Goal: Check status: Check status

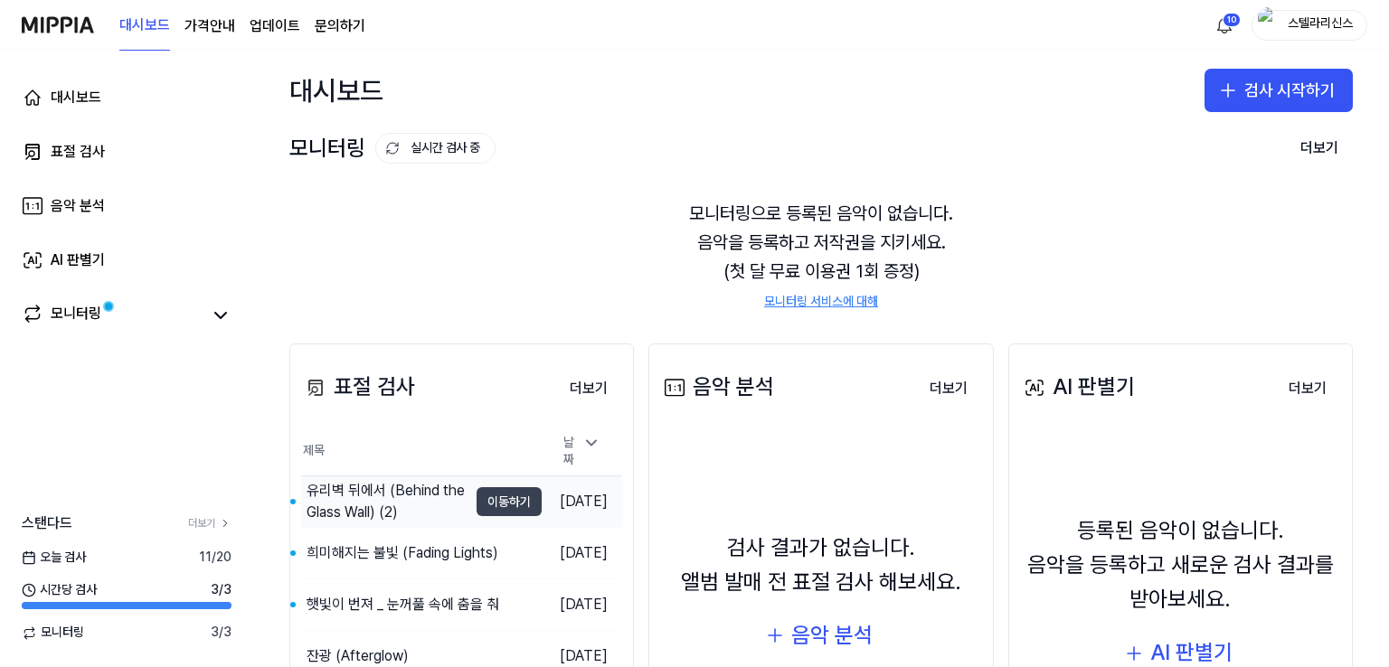
click at [495, 491] on button "이동하기" at bounding box center [508, 501] width 65 height 29
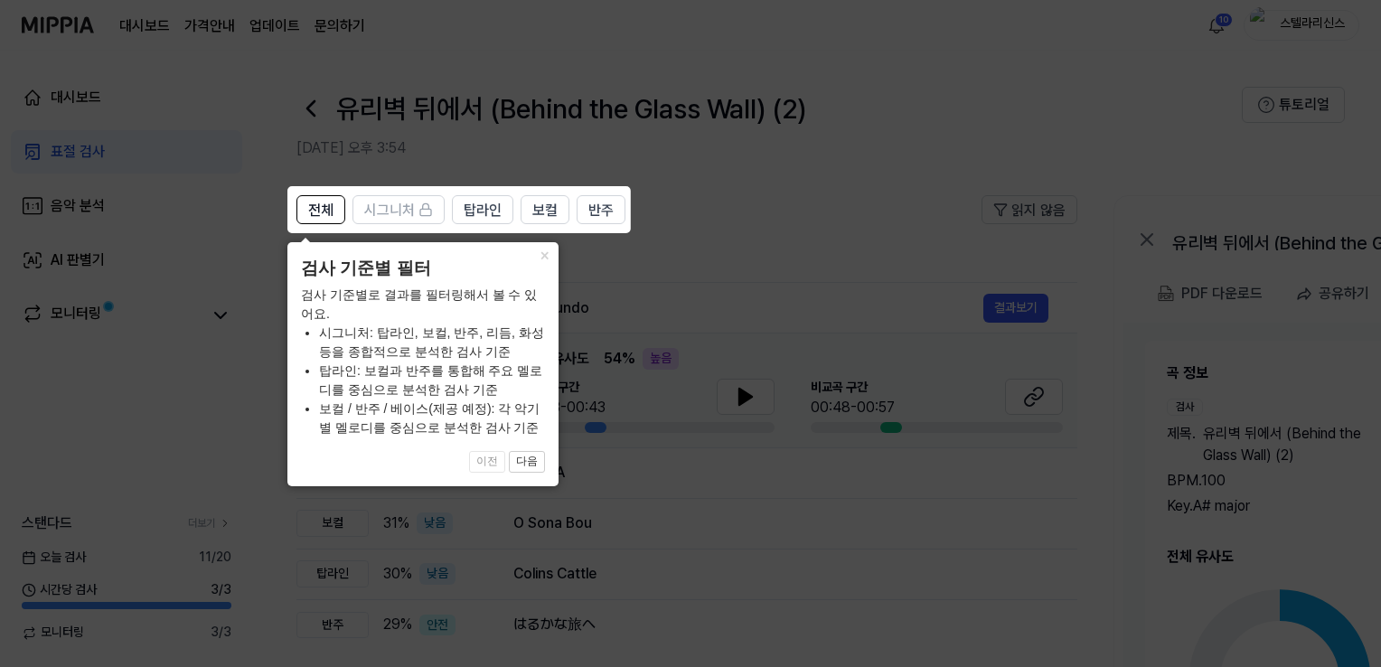
click at [697, 242] on icon at bounding box center [694, 333] width 1389 height 667
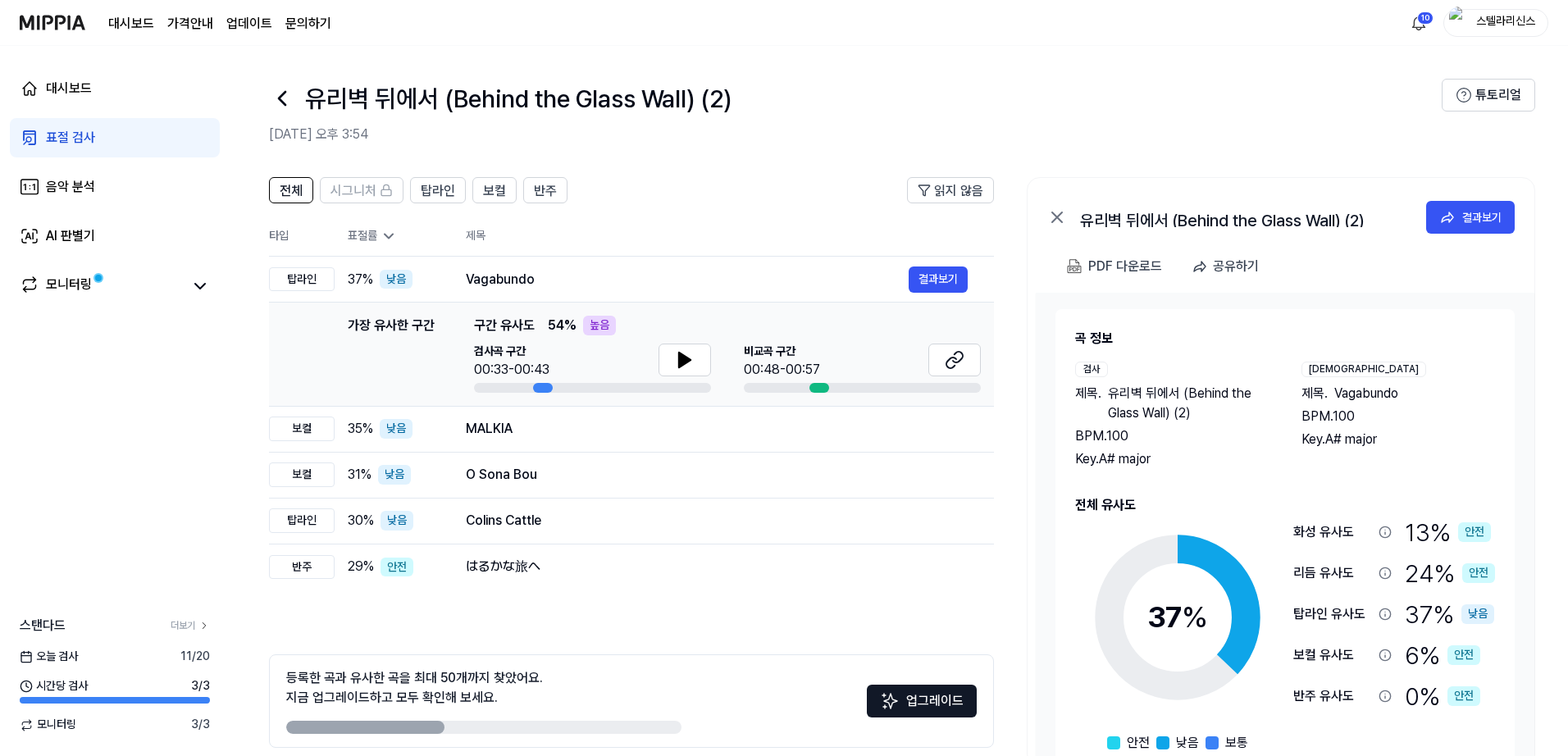
drag, startPoint x: 1146, startPoint y: 1, endPoint x: 1188, endPoint y: 89, distance: 97.5
click at [1196, 87] on div "유리벽 뒤에서 (Behind the Glass Wall) (2)" at bounding box center [856, 98] width 1173 height 39
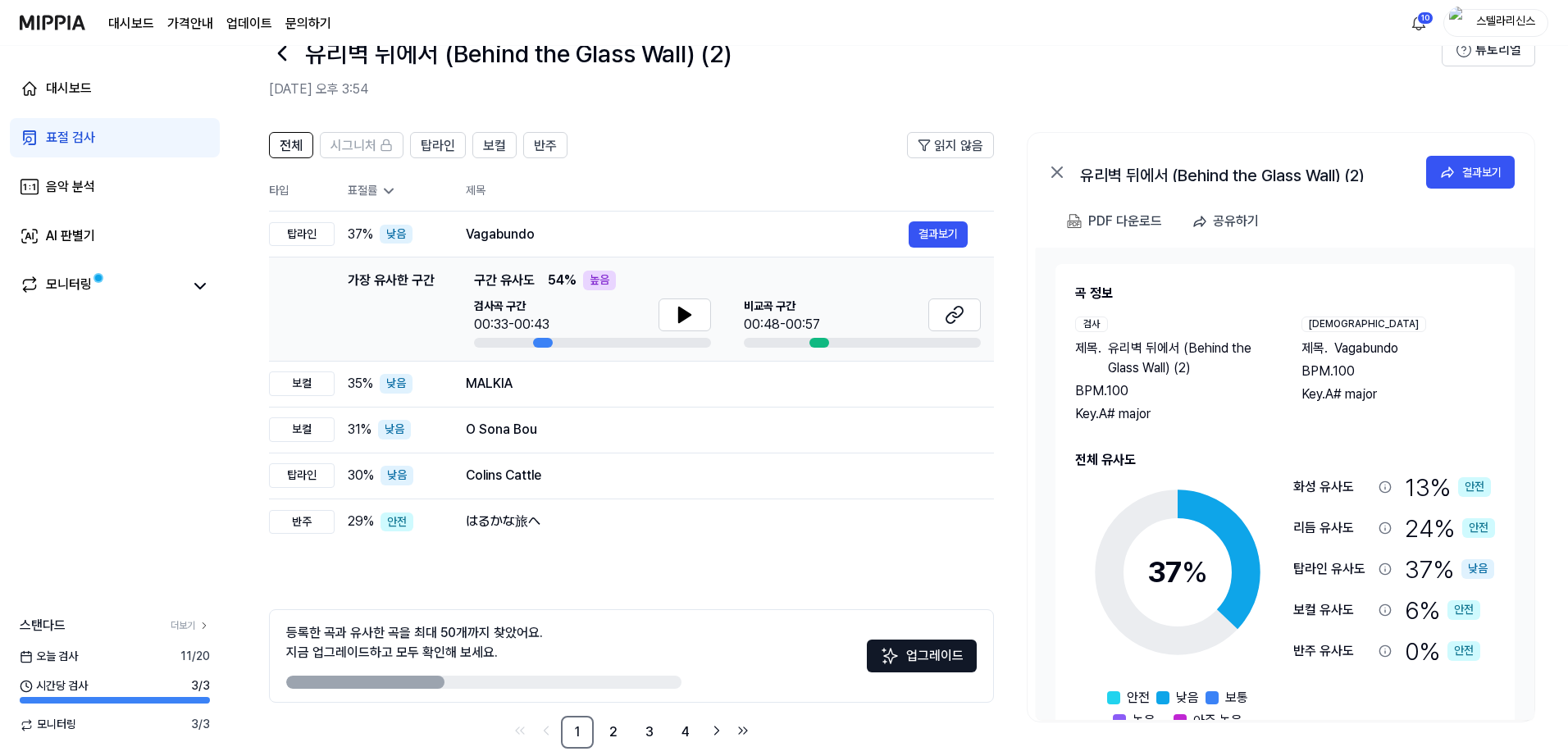
scroll to position [71, 0]
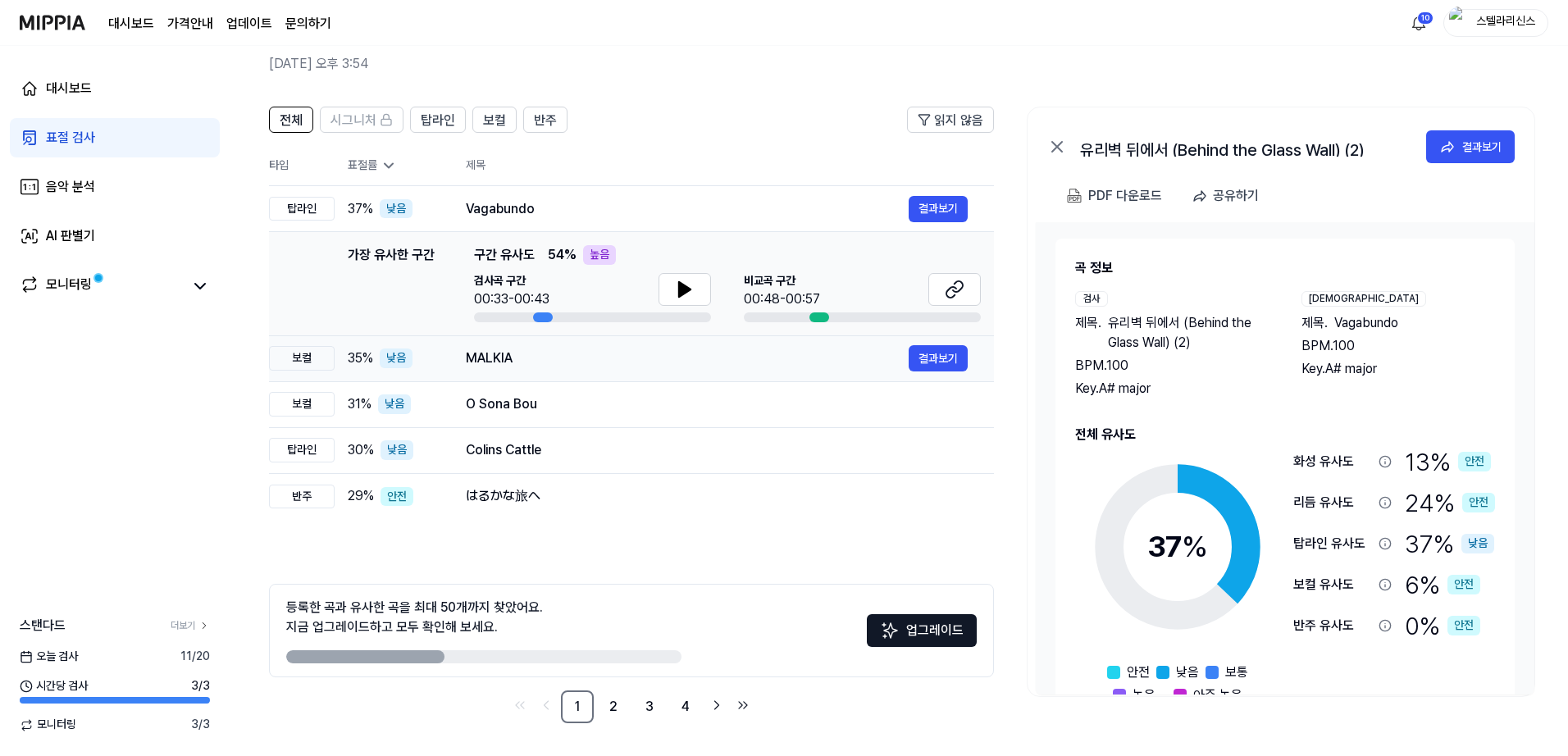
click at [642, 360] on div "MALKIA" at bounding box center [687, 358] width 443 height 20
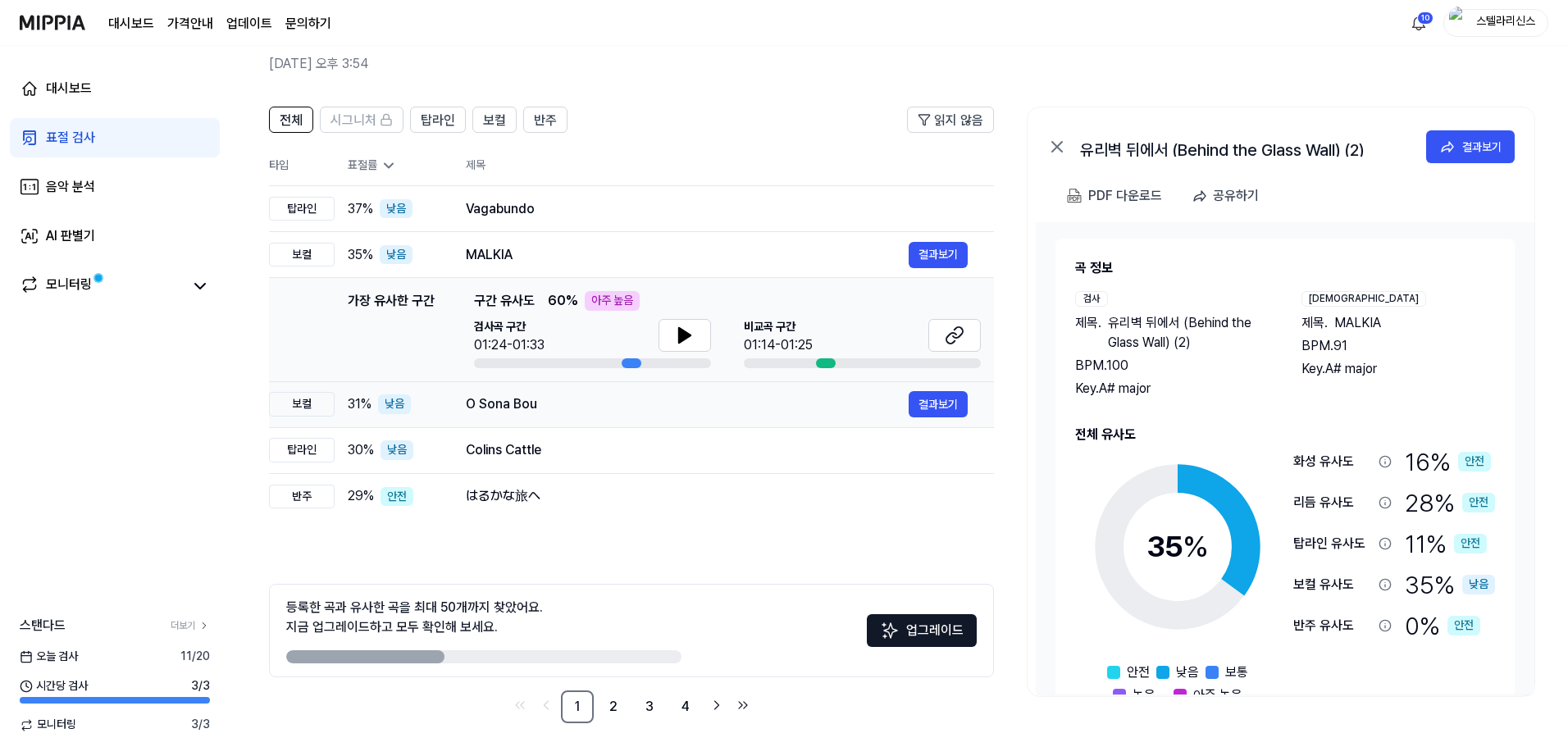
click at [779, 422] on td "O [PERSON_NAME] 결과보기" at bounding box center [717, 404] width 554 height 46
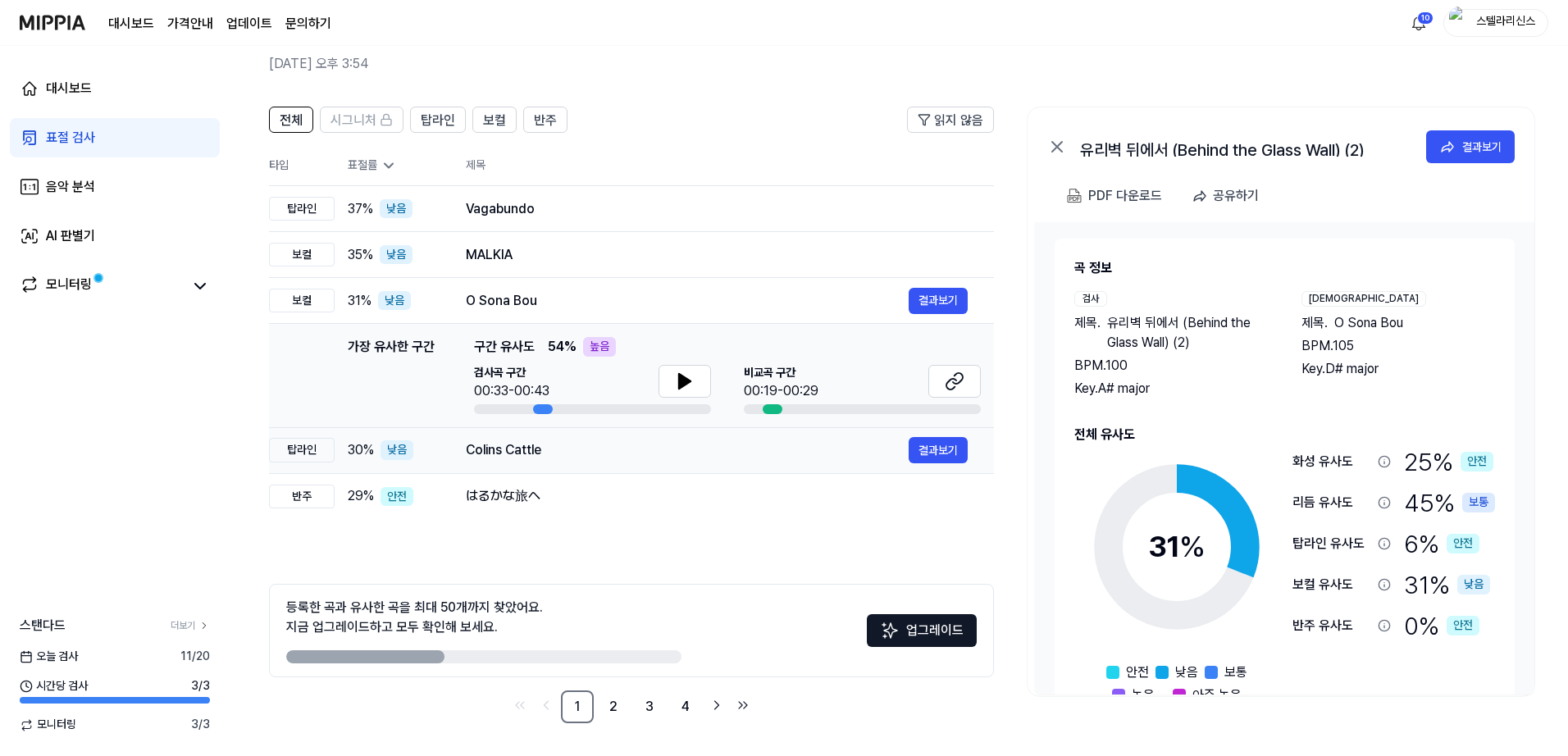
click at [769, 466] on td "Colins Cattle 결과보기" at bounding box center [717, 450] width 554 height 46
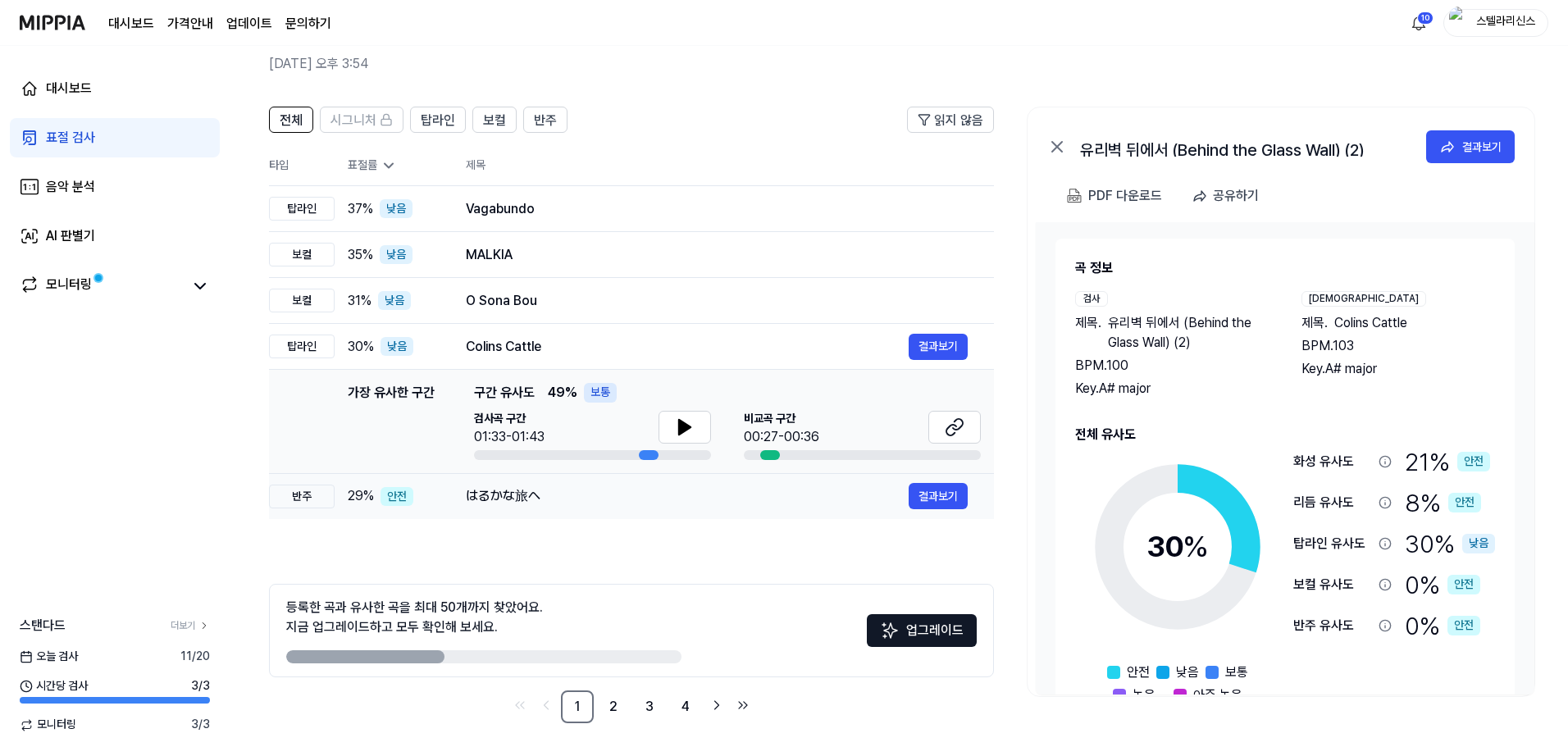
click at [733, 498] on div "はるかな旅へ" at bounding box center [687, 496] width 443 height 20
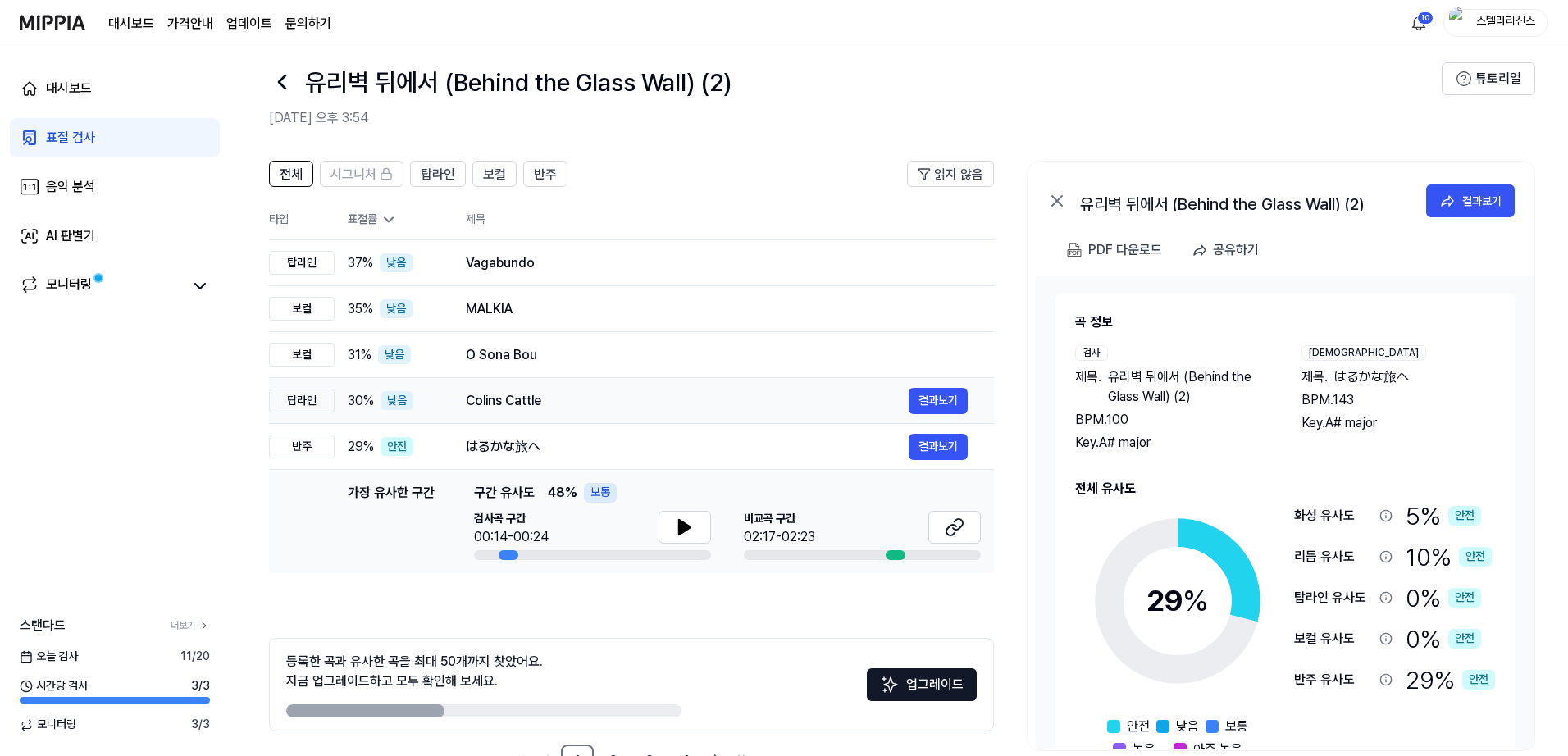
scroll to position [0, 0]
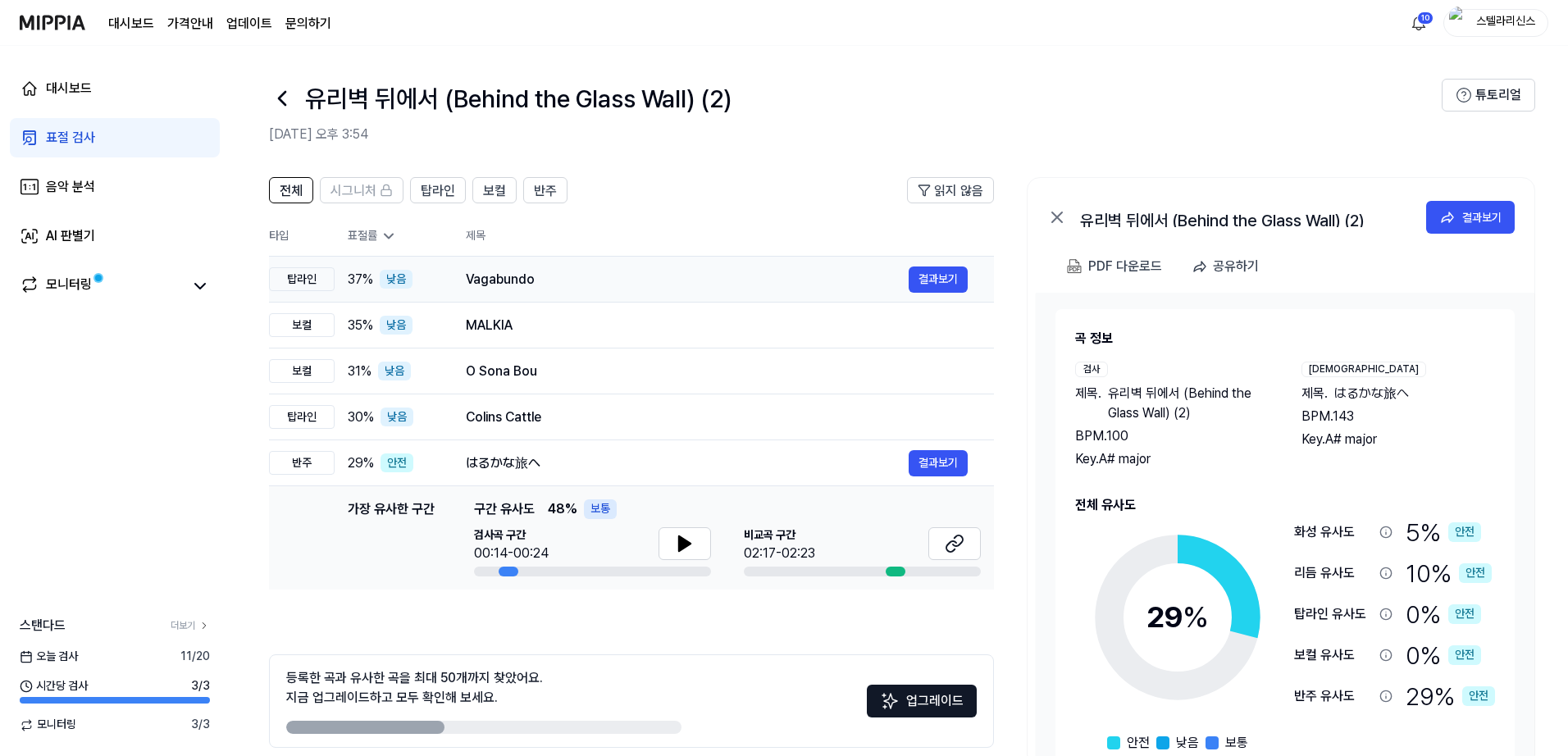
click at [662, 267] on div "Vagabundo 결과보기" at bounding box center [716, 280] width 502 height 26
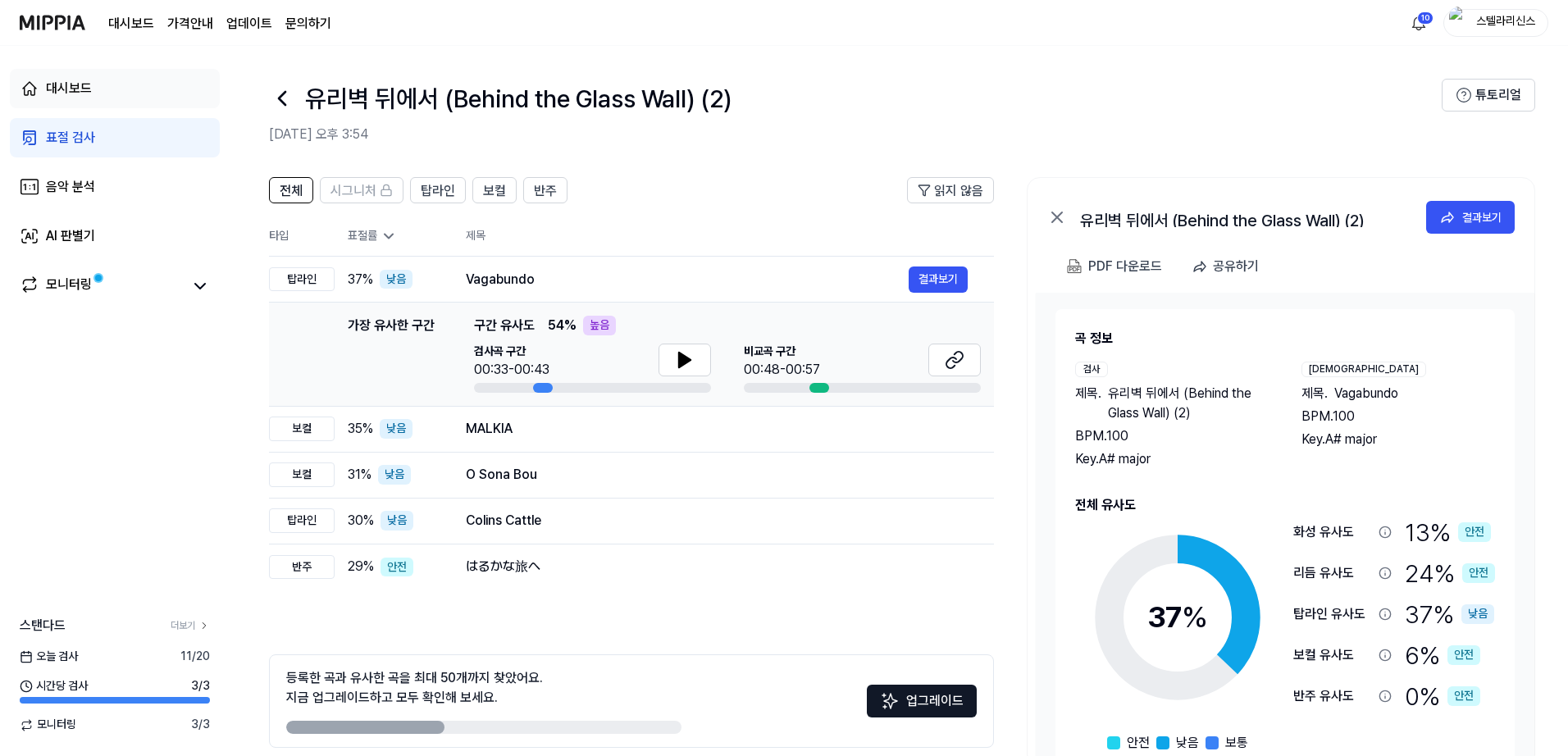
click at [92, 93] on link "대시보드" at bounding box center [114, 88] width 210 height 39
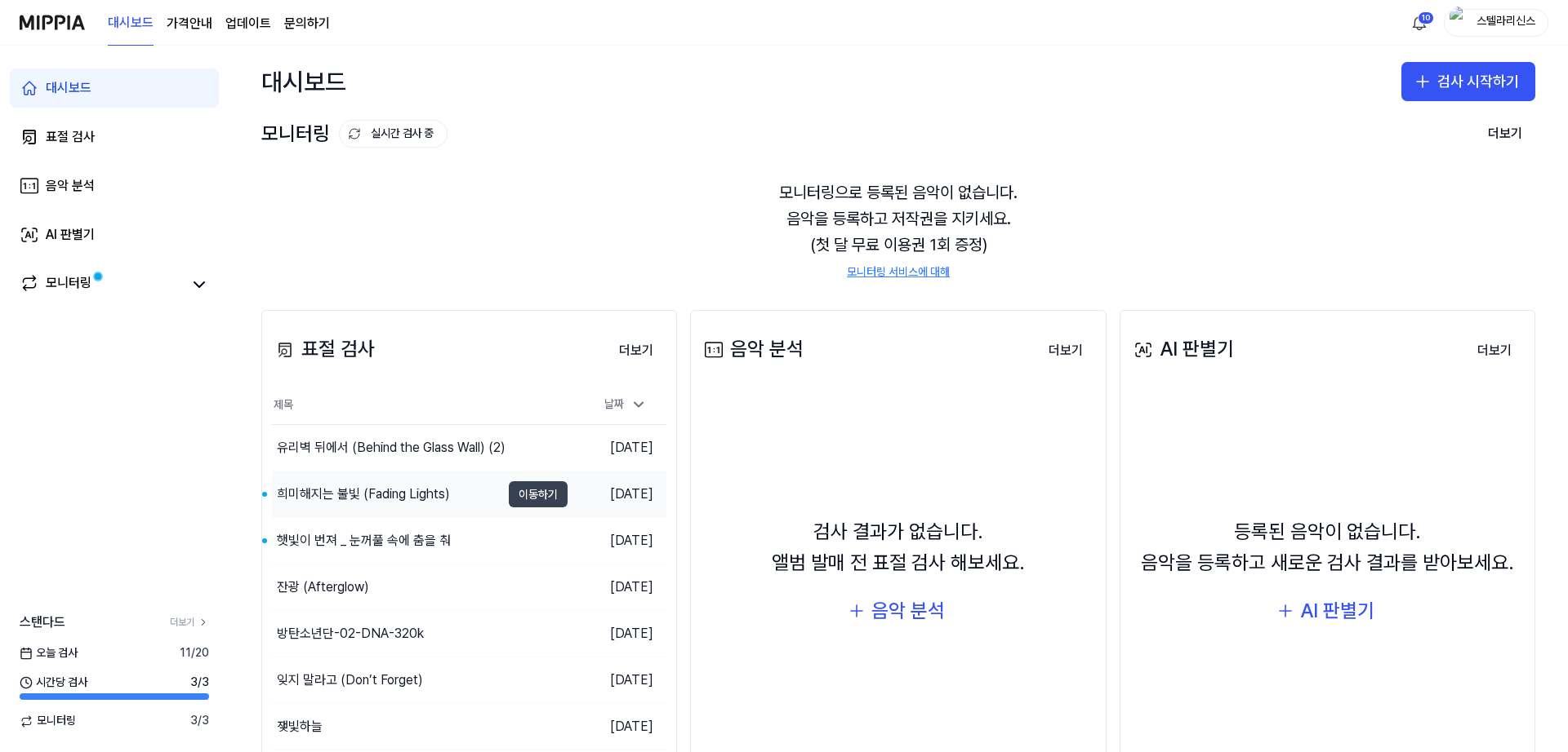
click at [535, 498] on button "이동하기" at bounding box center [537, 494] width 59 height 26
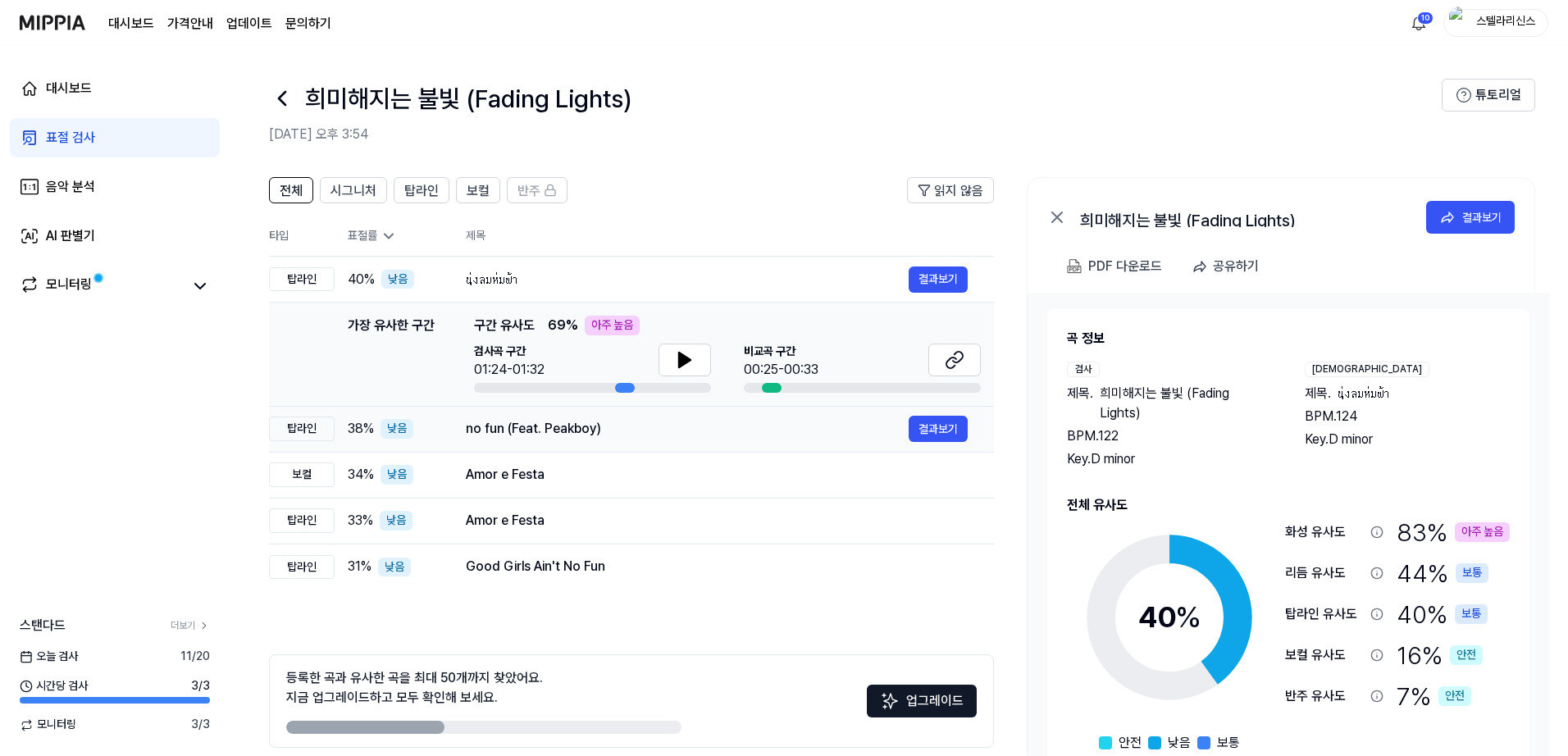
click at [772, 434] on div "no fun (Feat. Peakboy)" at bounding box center [687, 429] width 443 height 20
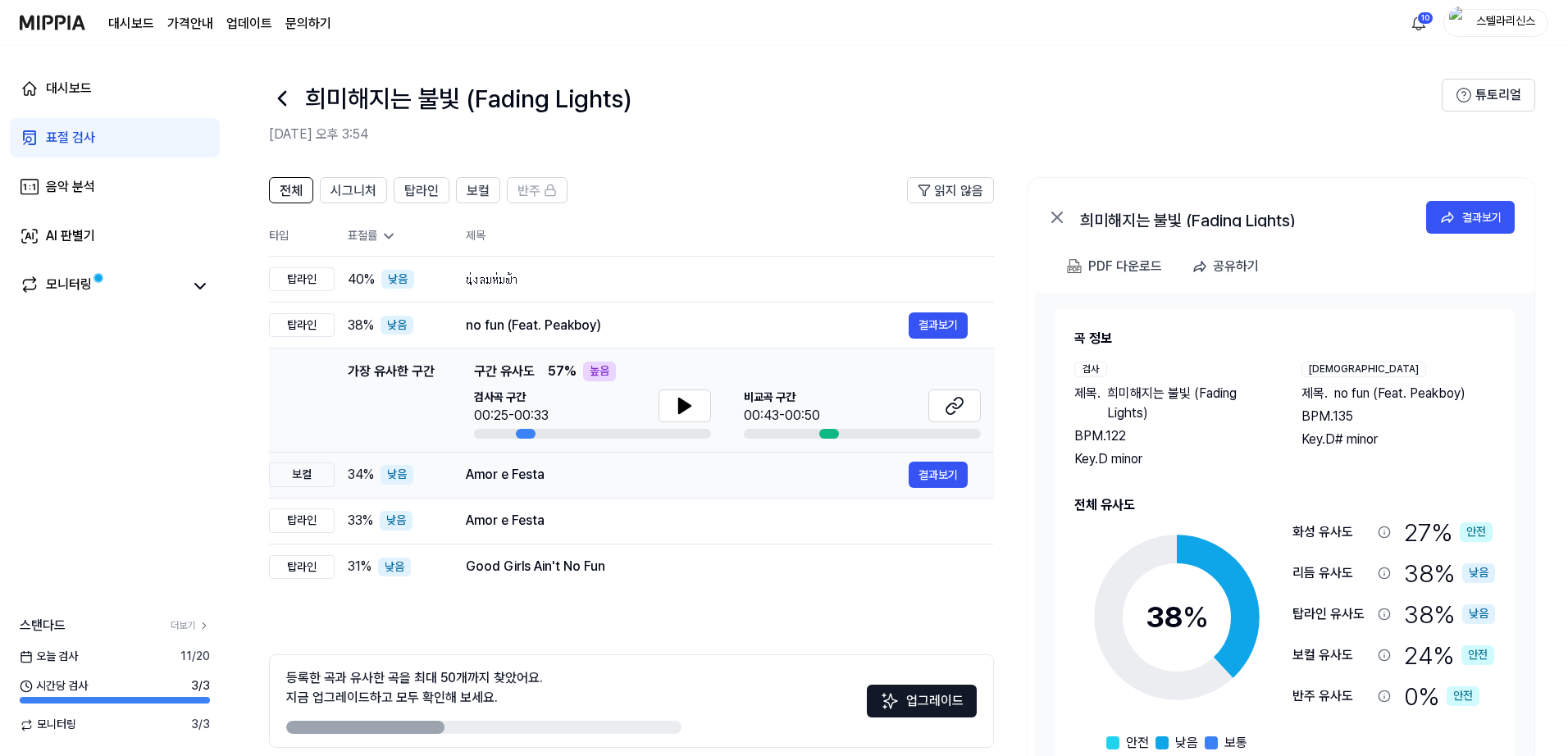
click at [751, 467] on div "Amor e Festa" at bounding box center [687, 476] width 443 height 20
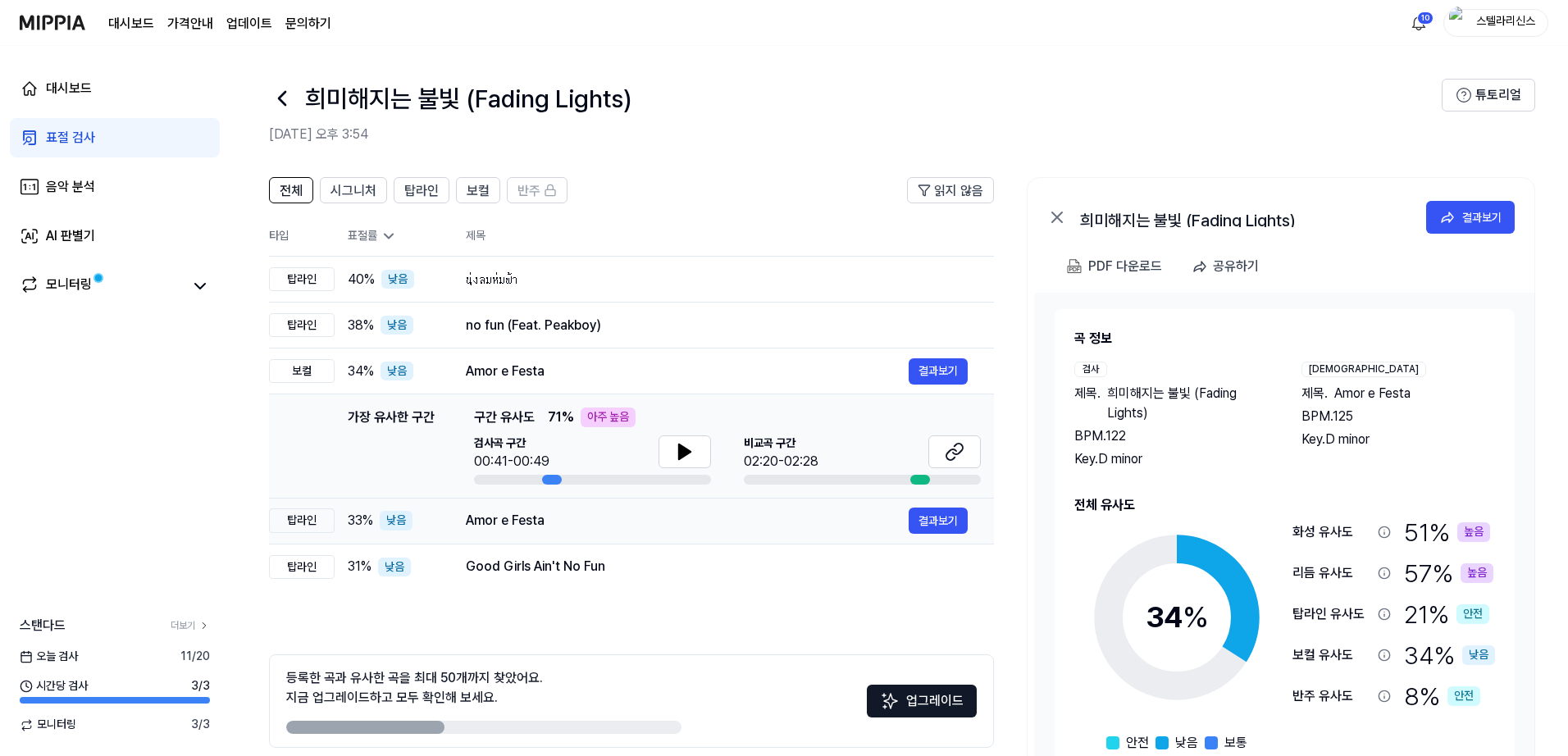
click at [740, 528] on div "Amor e Festa" at bounding box center [687, 521] width 443 height 20
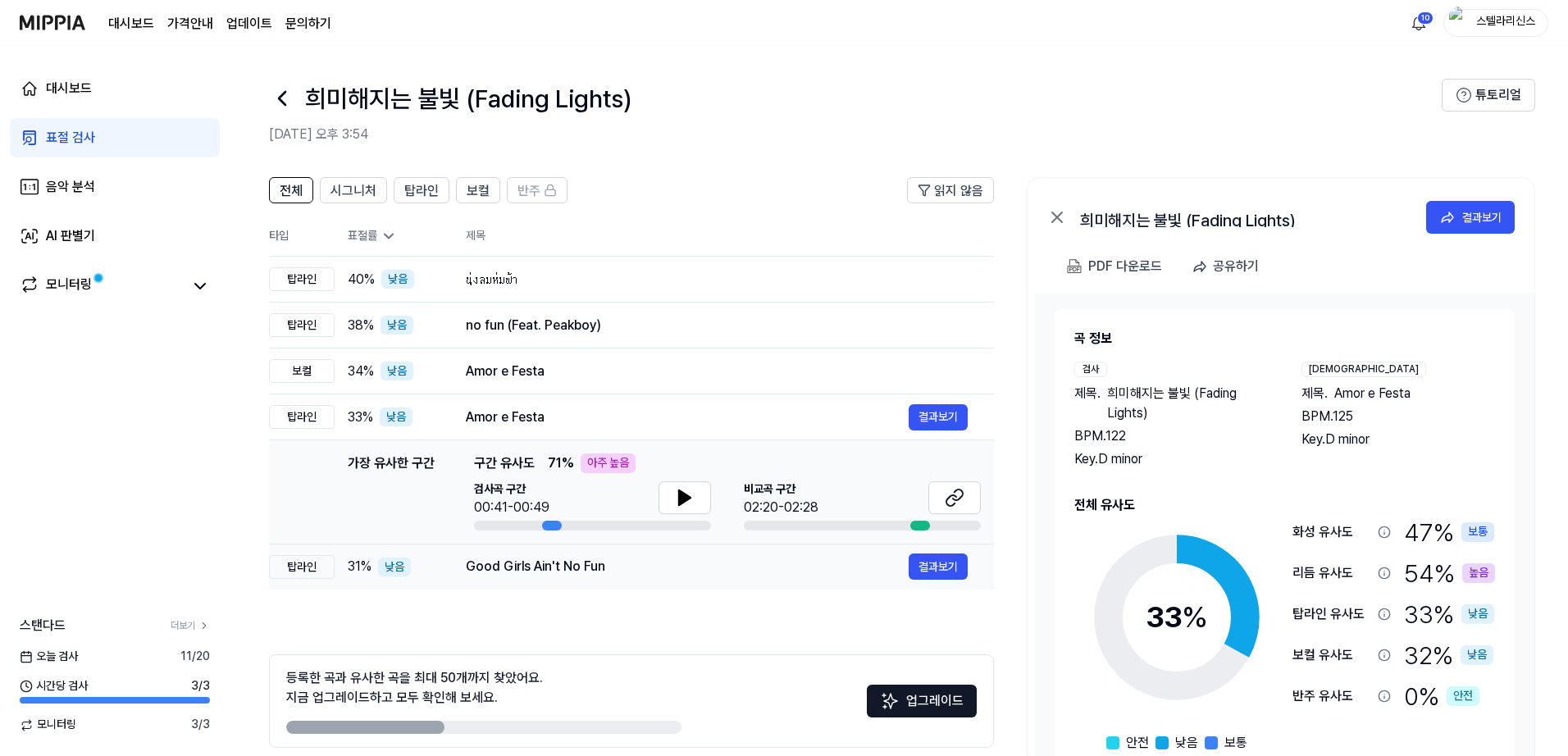
click at [776, 574] on div "Good Girls Ain't No Fun" at bounding box center [687, 567] width 443 height 20
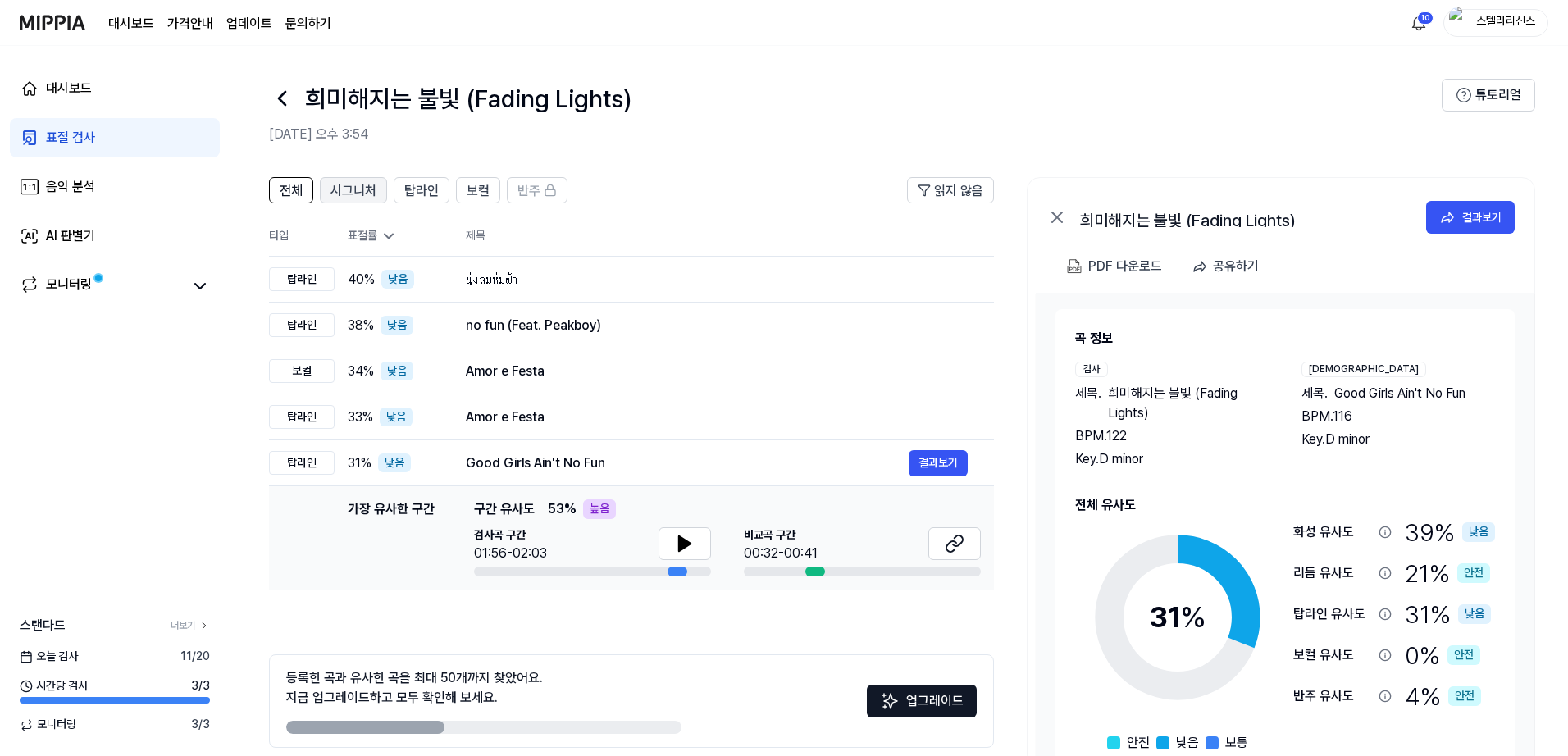
click at [364, 183] on span "시그니처" at bounding box center [353, 191] width 46 height 20
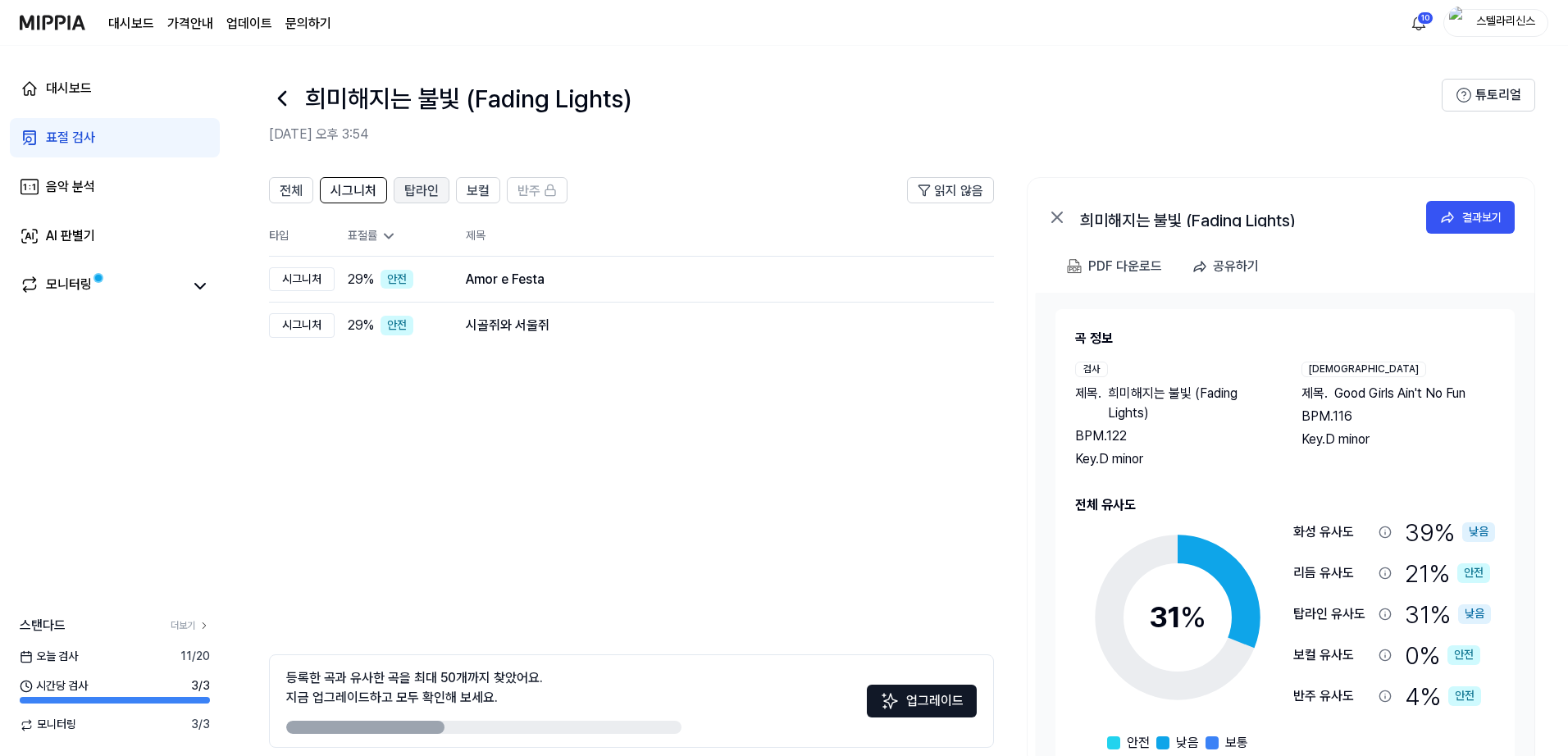
click at [426, 191] on span "탑라인" at bounding box center [422, 191] width 34 height 20
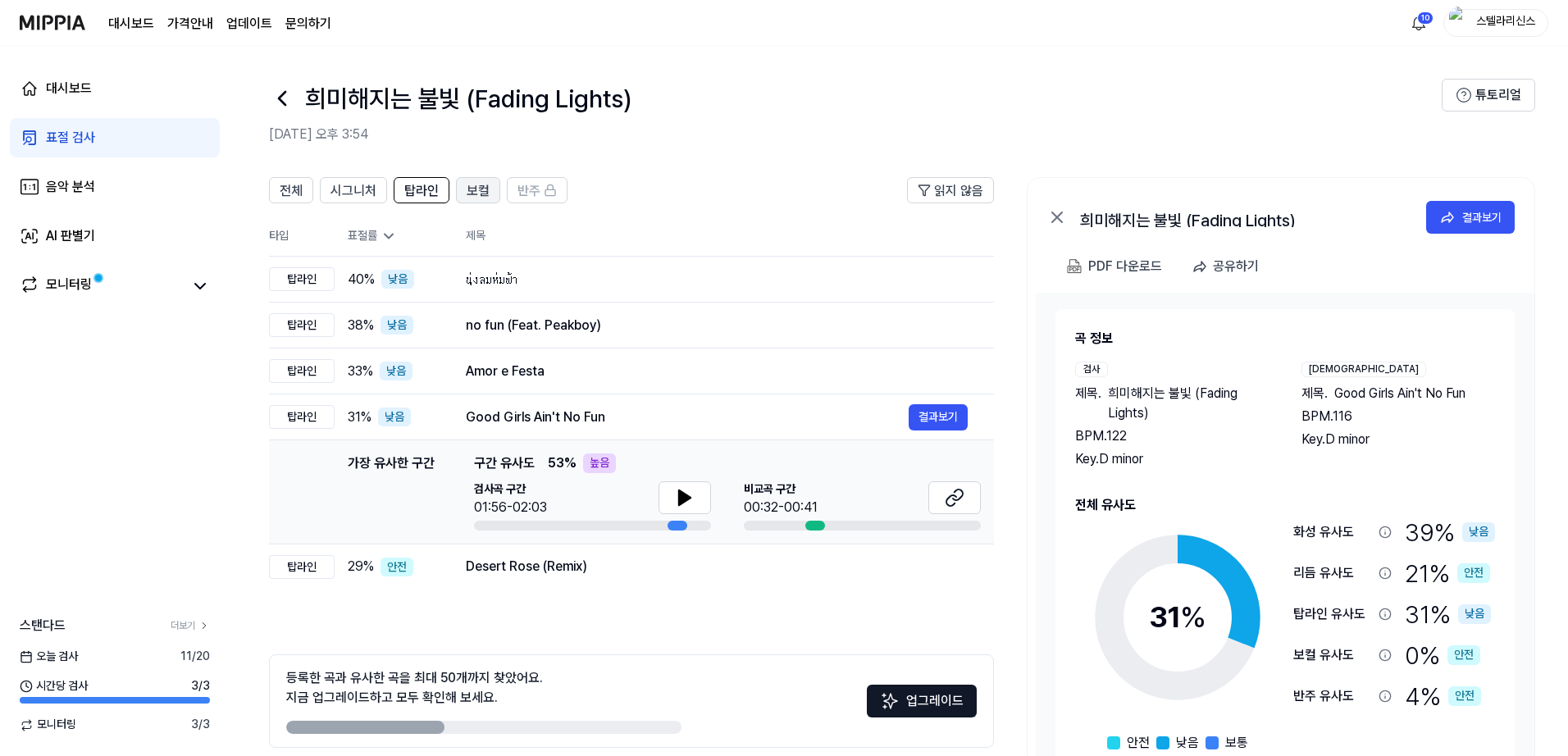
click at [483, 191] on span "보컬" at bounding box center [477, 191] width 23 height 20
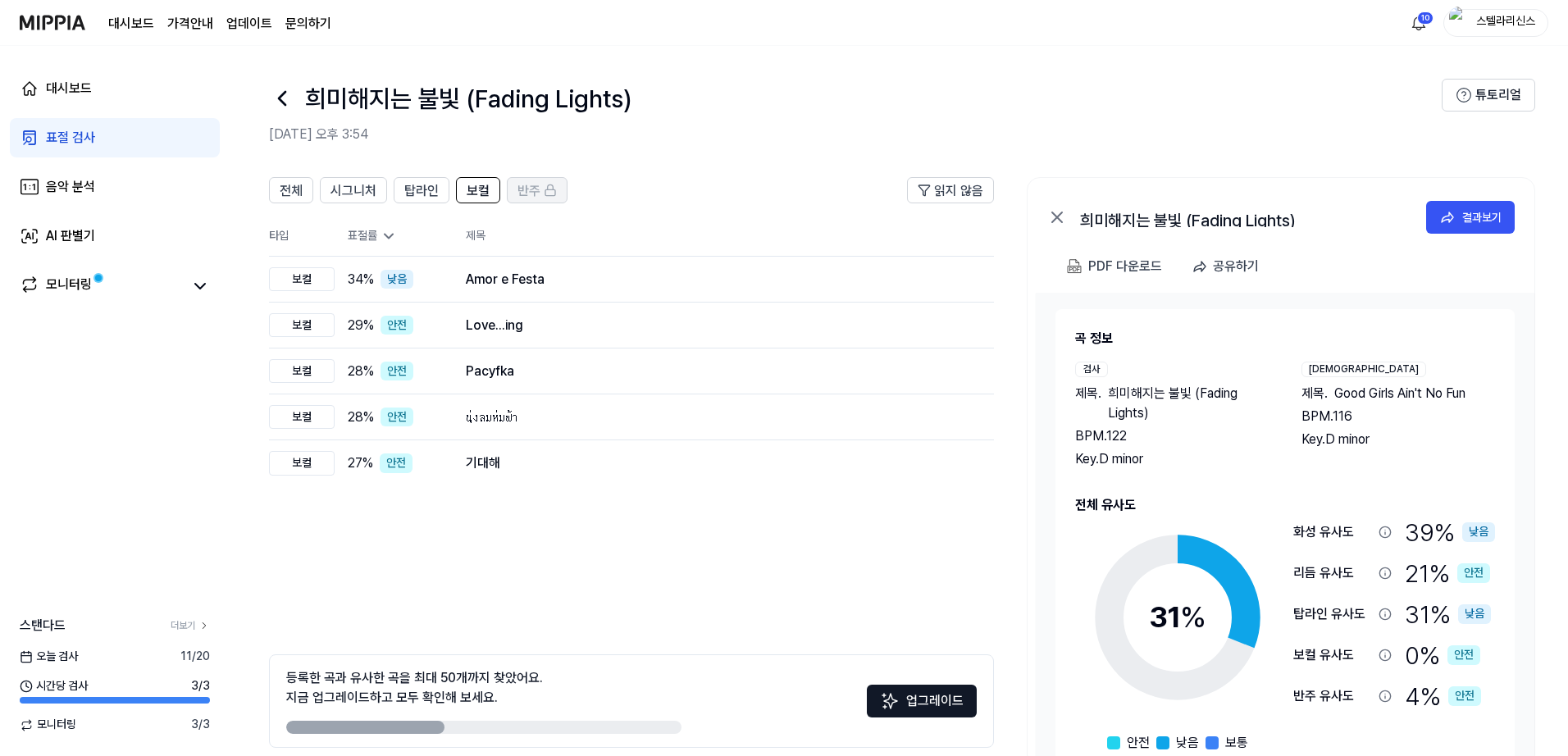
click at [532, 193] on span "반주" at bounding box center [528, 191] width 23 height 20
click at [294, 188] on span "전체" at bounding box center [290, 191] width 23 height 20
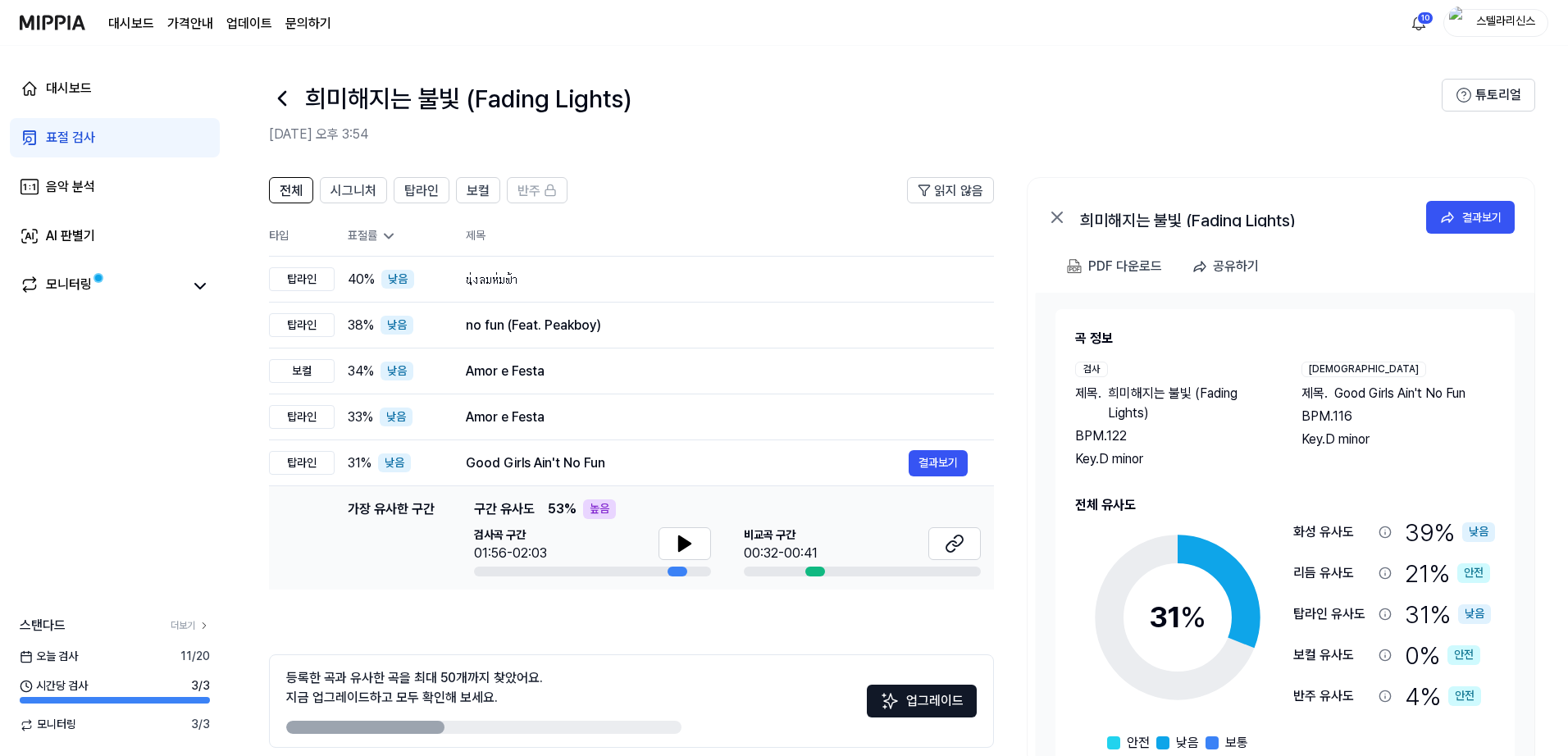
click at [54, 23] on img at bounding box center [53, 23] width 65 height 45
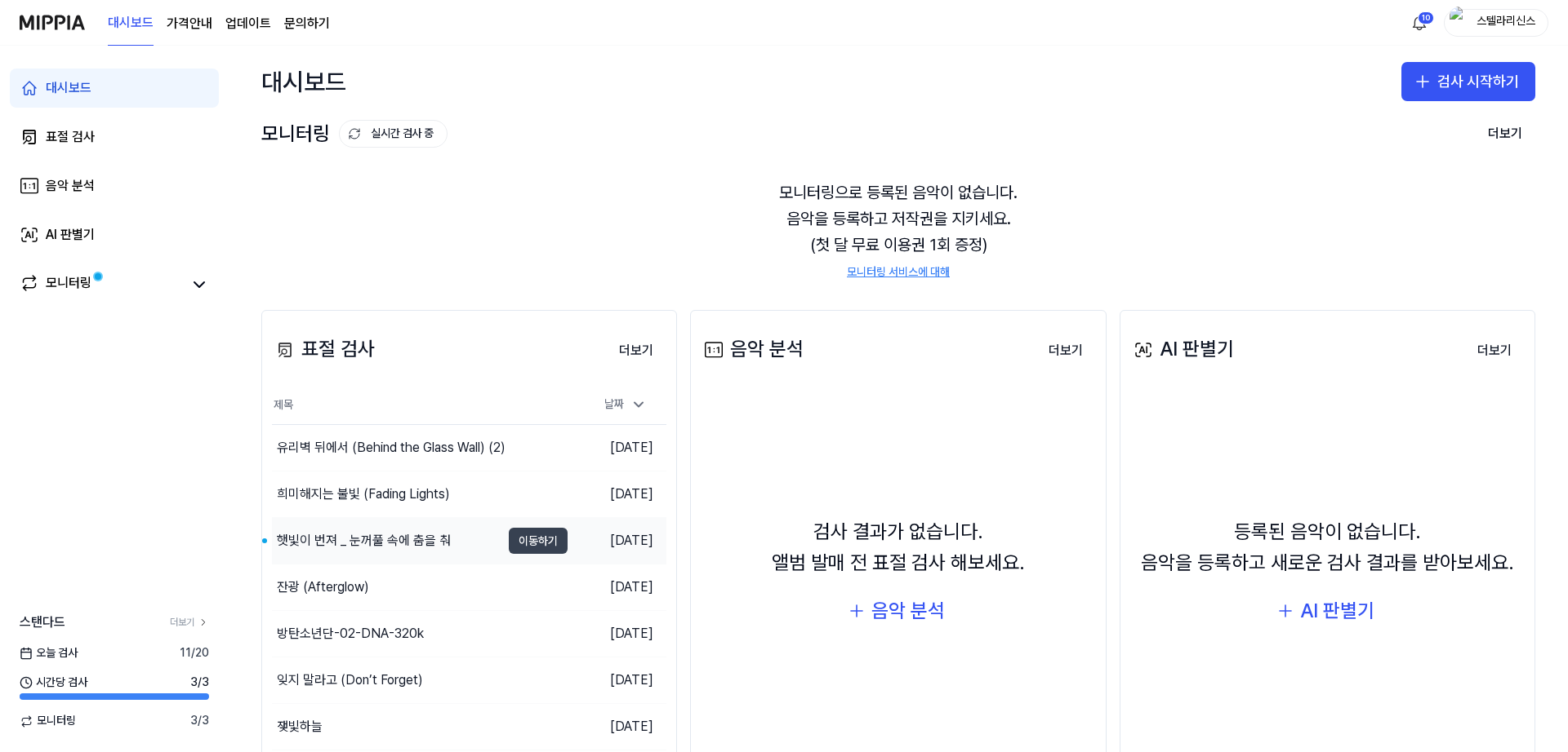
click at [529, 548] on button "이동하기" at bounding box center [537, 541] width 59 height 26
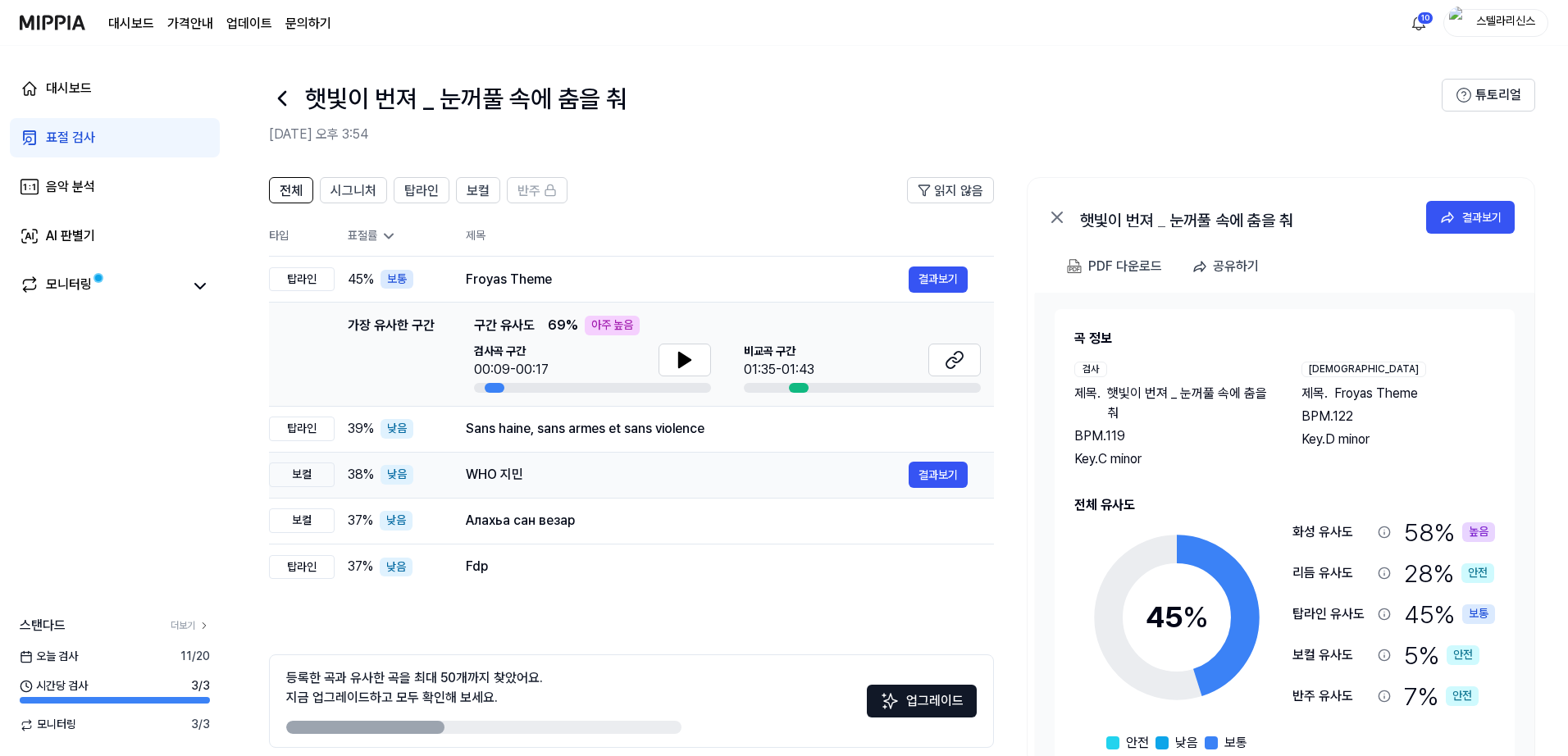
click at [838, 482] on div "WHO 지민" at bounding box center [687, 476] width 443 height 20
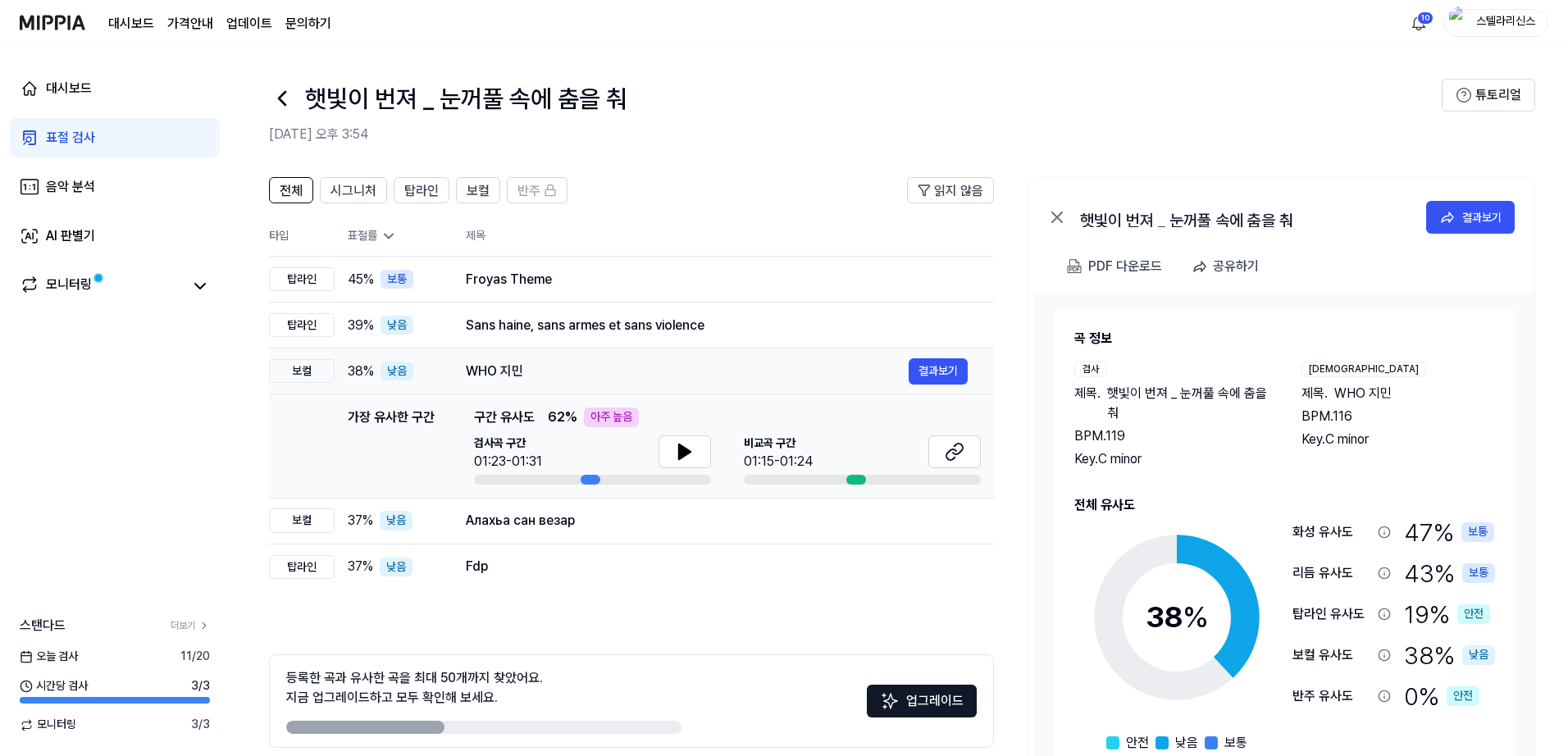
click at [781, 370] on div "WHO 지민" at bounding box center [687, 372] width 443 height 20
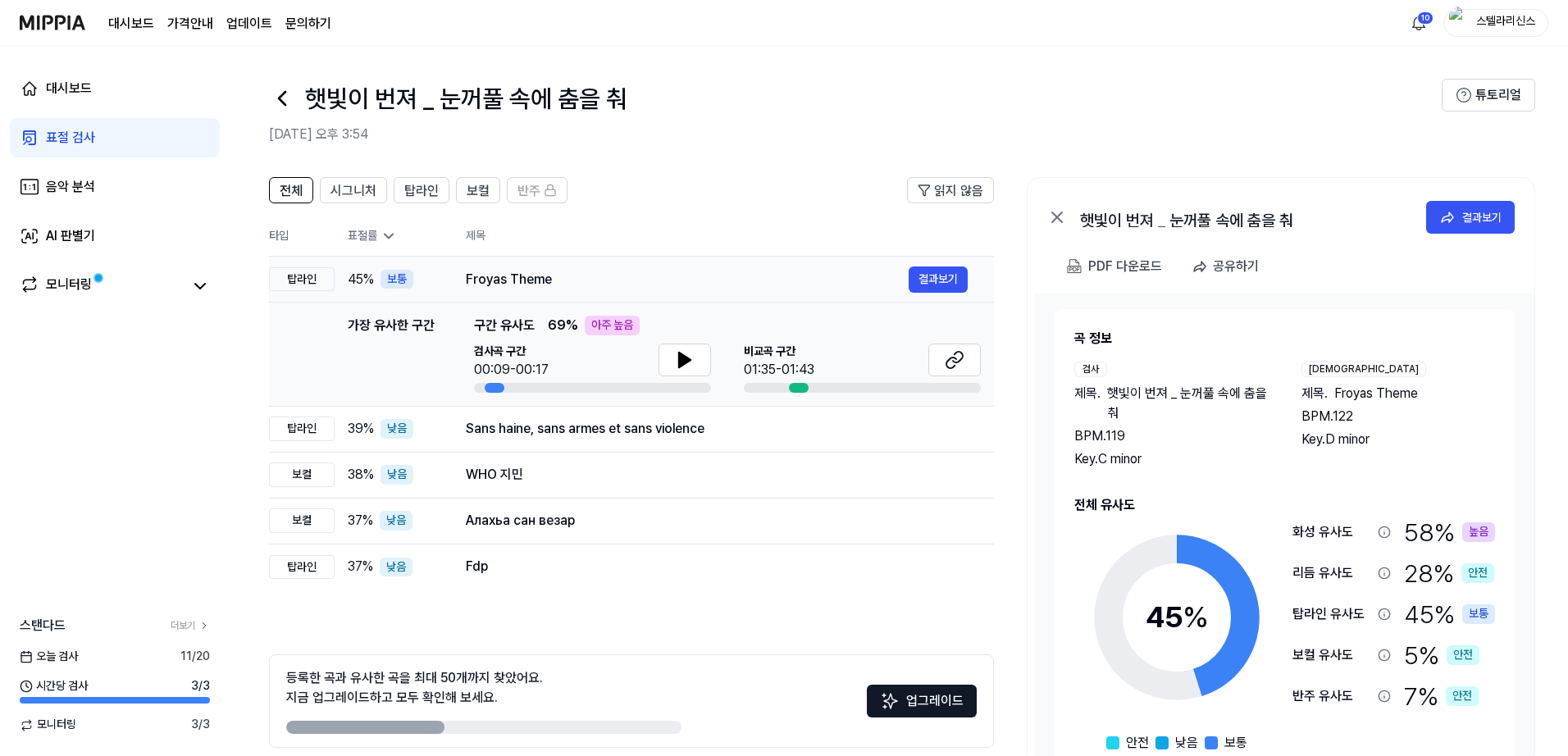
click at [755, 290] on div "Froyas Theme 결과보기" at bounding box center [716, 280] width 502 height 26
click at [747, 264] on td "Froyas Theme 결과보기" at bounding box center [717, 280] width 554 height 46
click at [646, 561] on div "Fdp" at bounding box center [687, 567] width 443 height 20
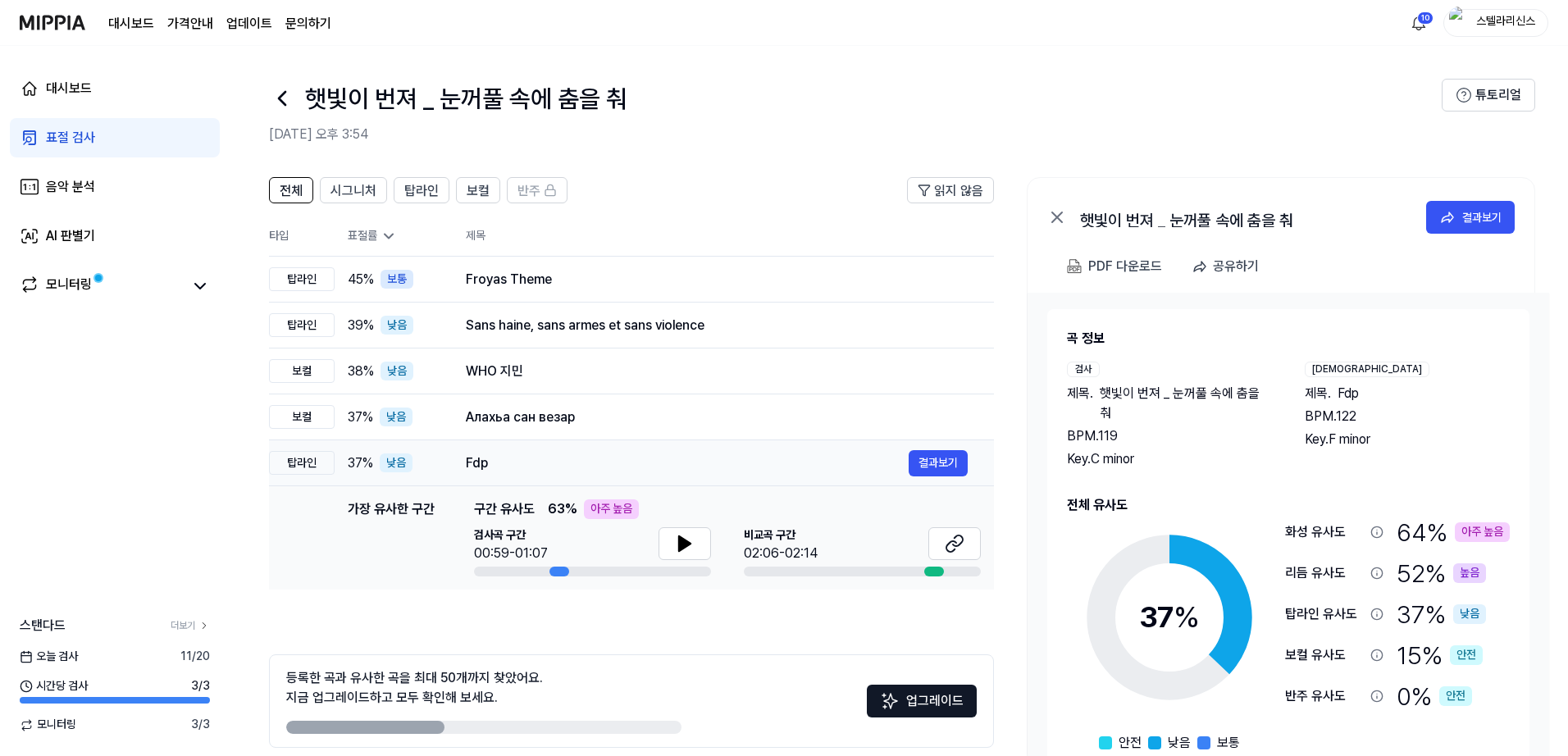
click at [740, 466] on div "Fdp" at bounding box center [687, 464] width 443 height 20
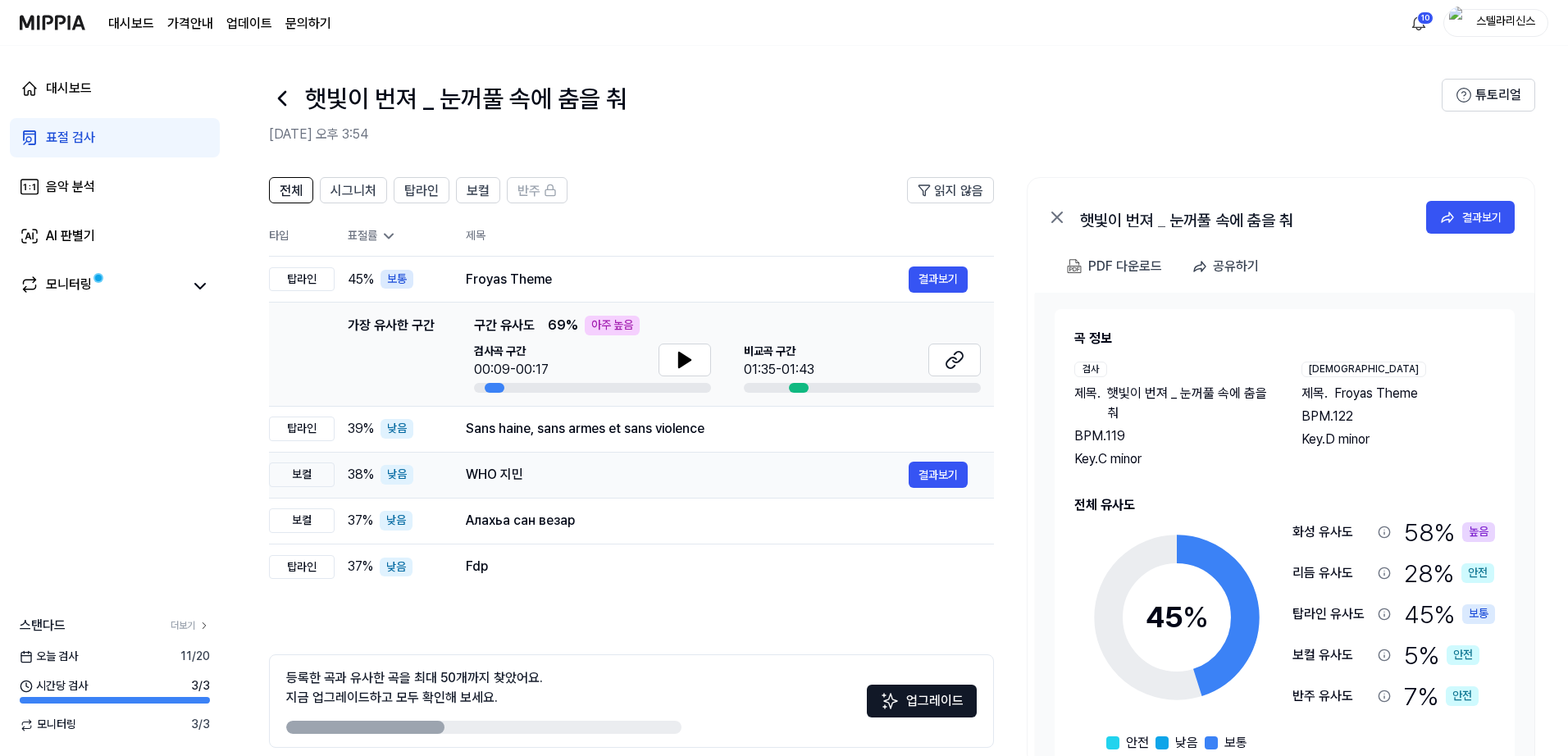
click at [692, 484] on div "WHO 지민" at bounding box center [687, 476] width 443 height 20
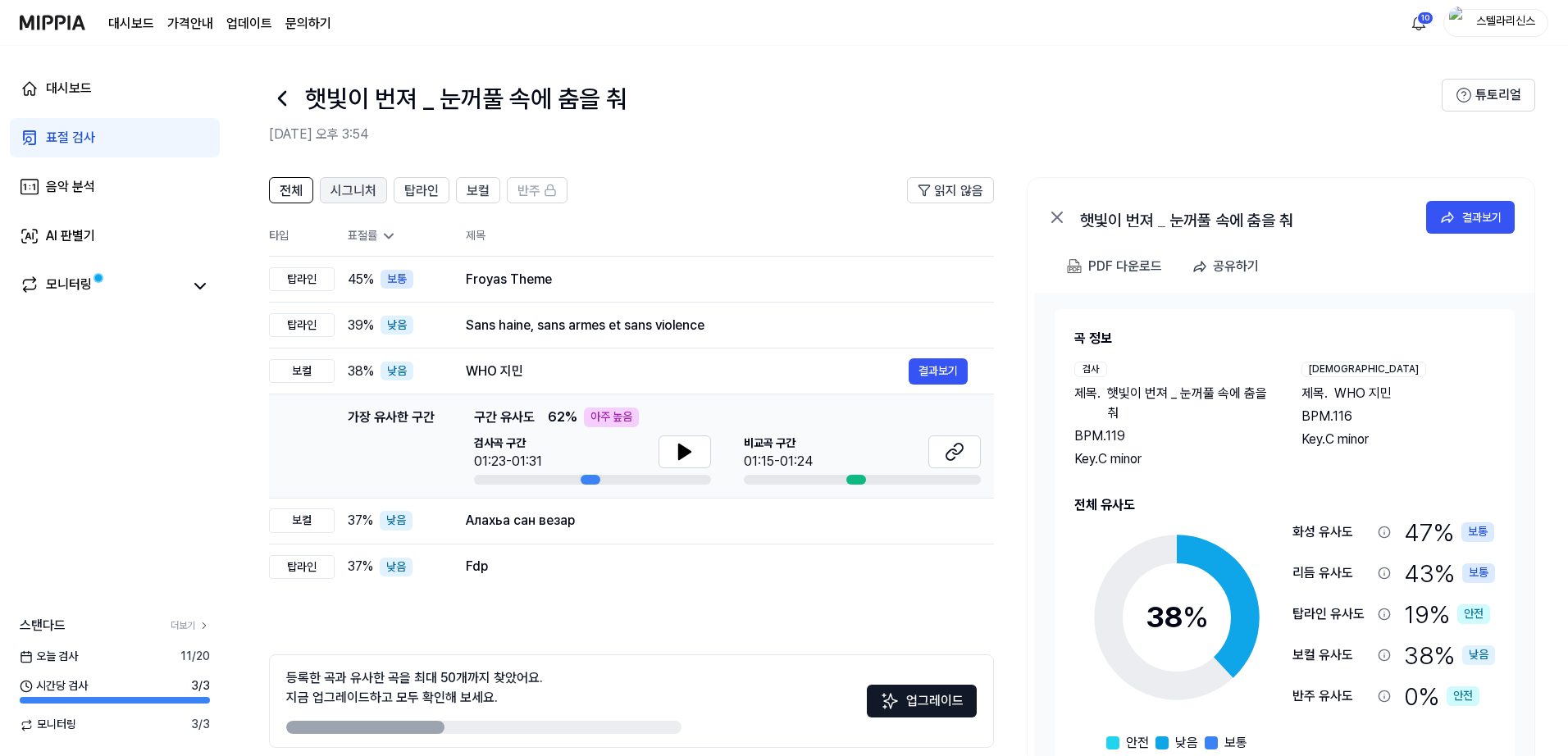
click at [366, 192] on span "시그니처" at bounding box center [353, 191] width 46 height 20
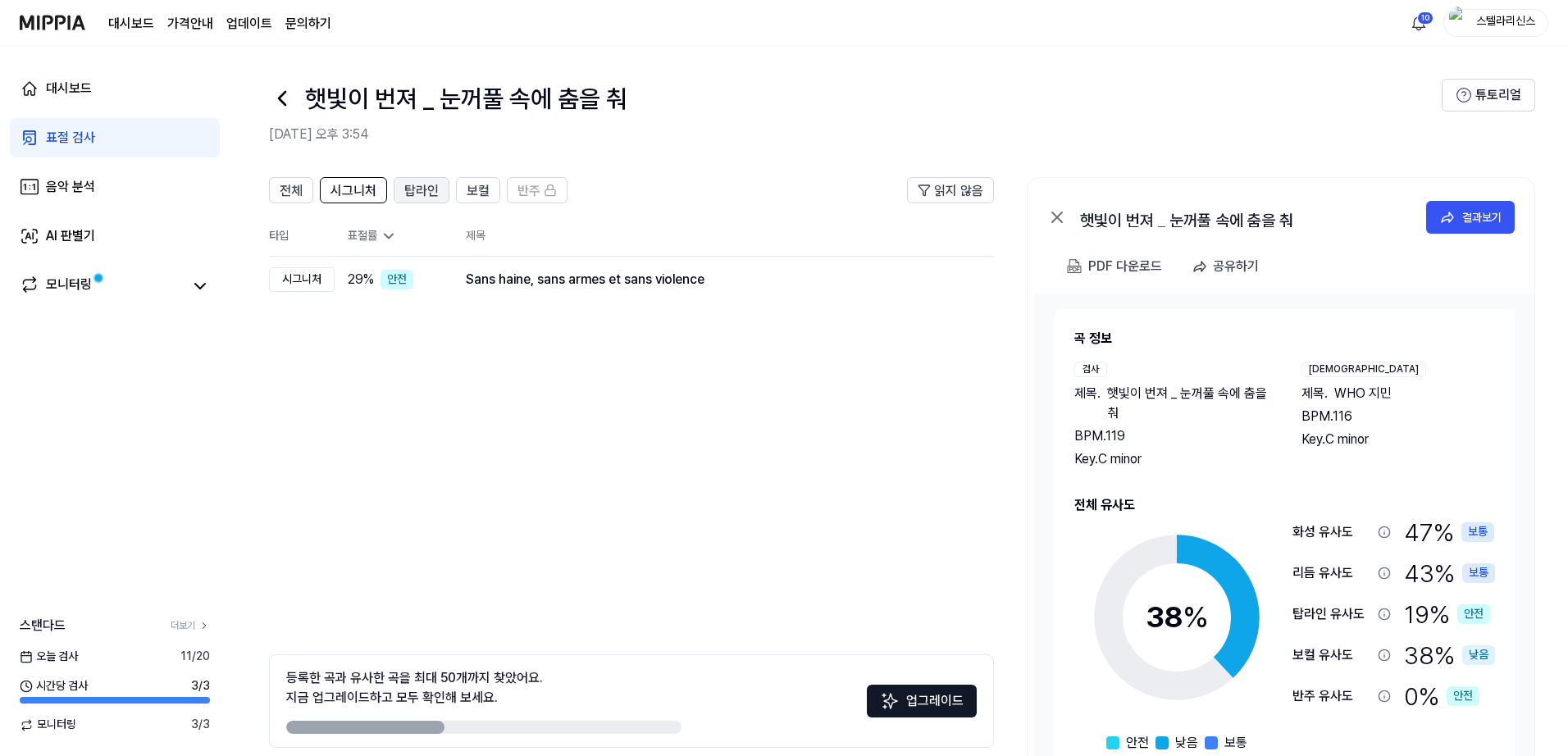
click at [415, 193] on span "탑라인" at bounding box center [422, 191] width 34 height 20
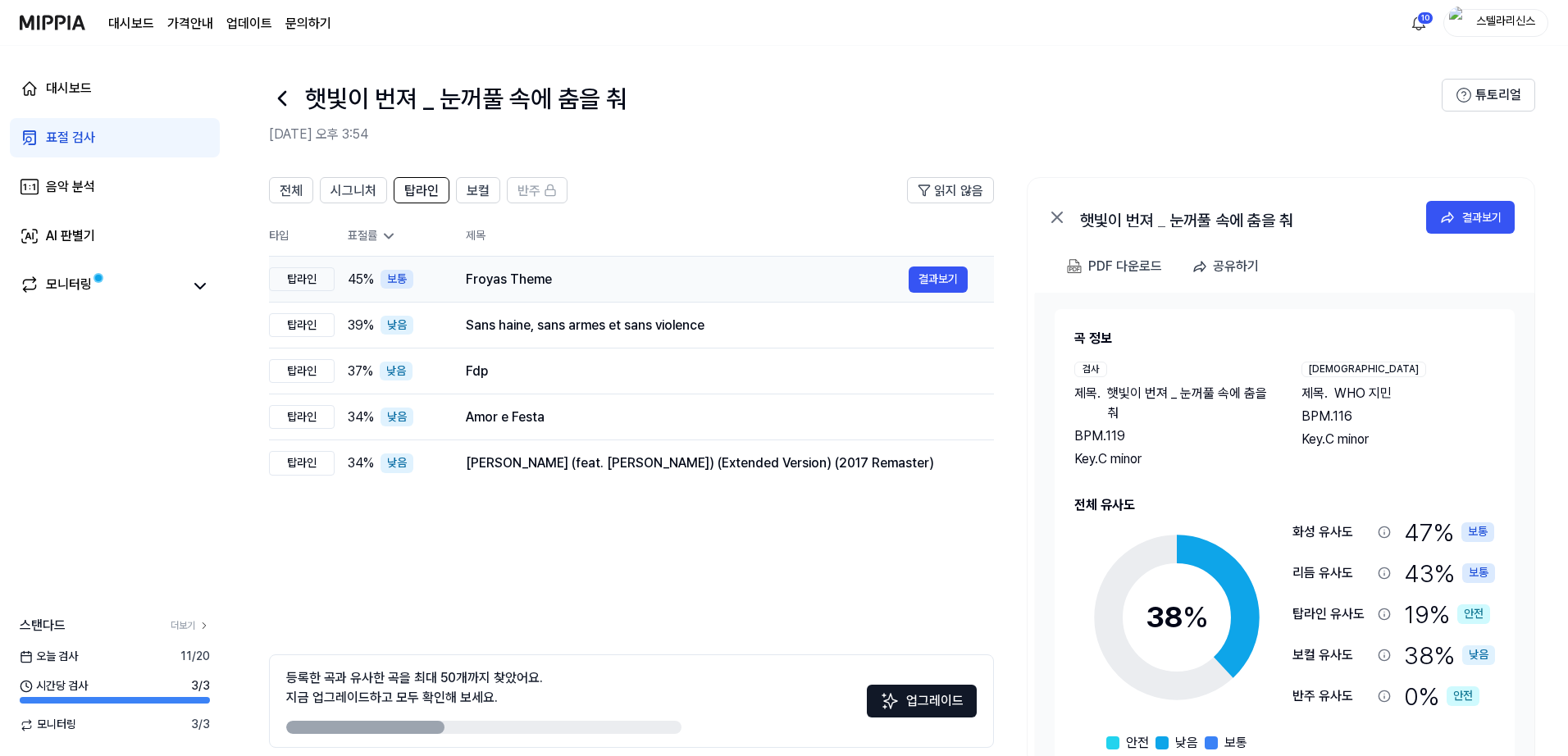
click at [603, 280] on div "Froyas Theme" at bounding box center [687, 280] width 443 height 20
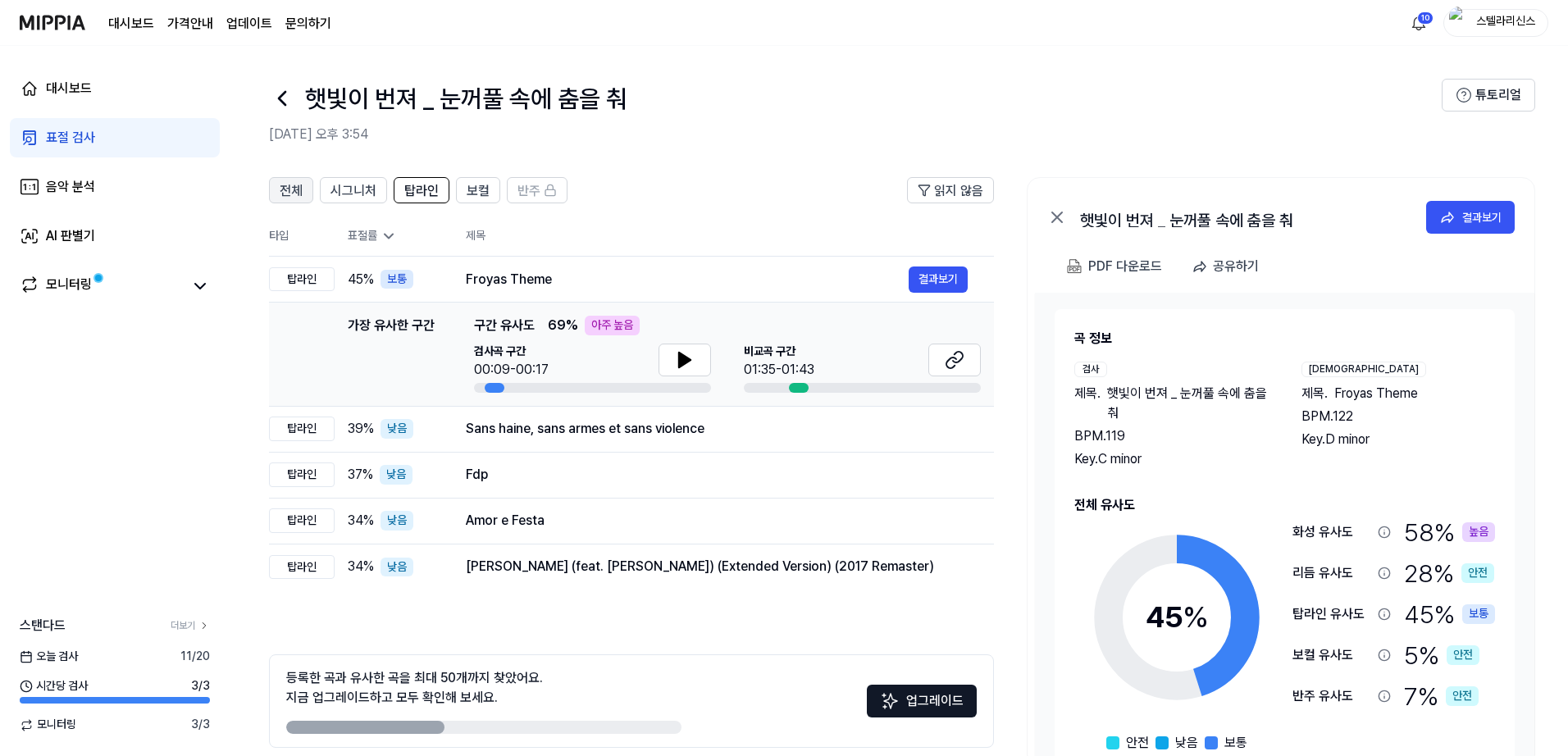
click at [294, 191] on span "전체" at bounding box center [290, 191] width 23 height 20
click at [688, 290] on div "Froyas Theme 결과보기" at bounding box center [716, 280] width 502 height 26
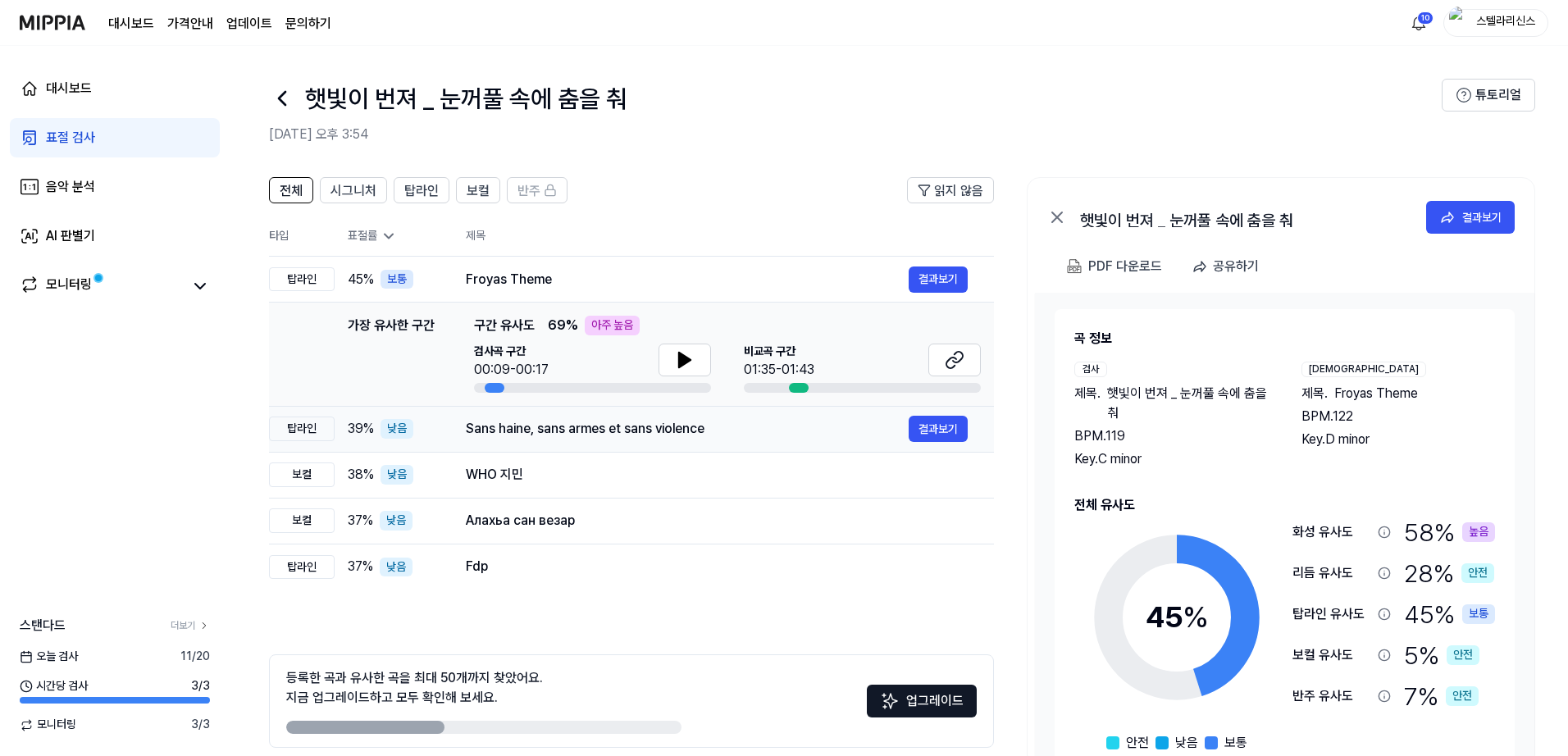
click at [777, 432] on div "Sans haine, sans armes et sans violence" at bounding box center [687, 429] width 443 height 20
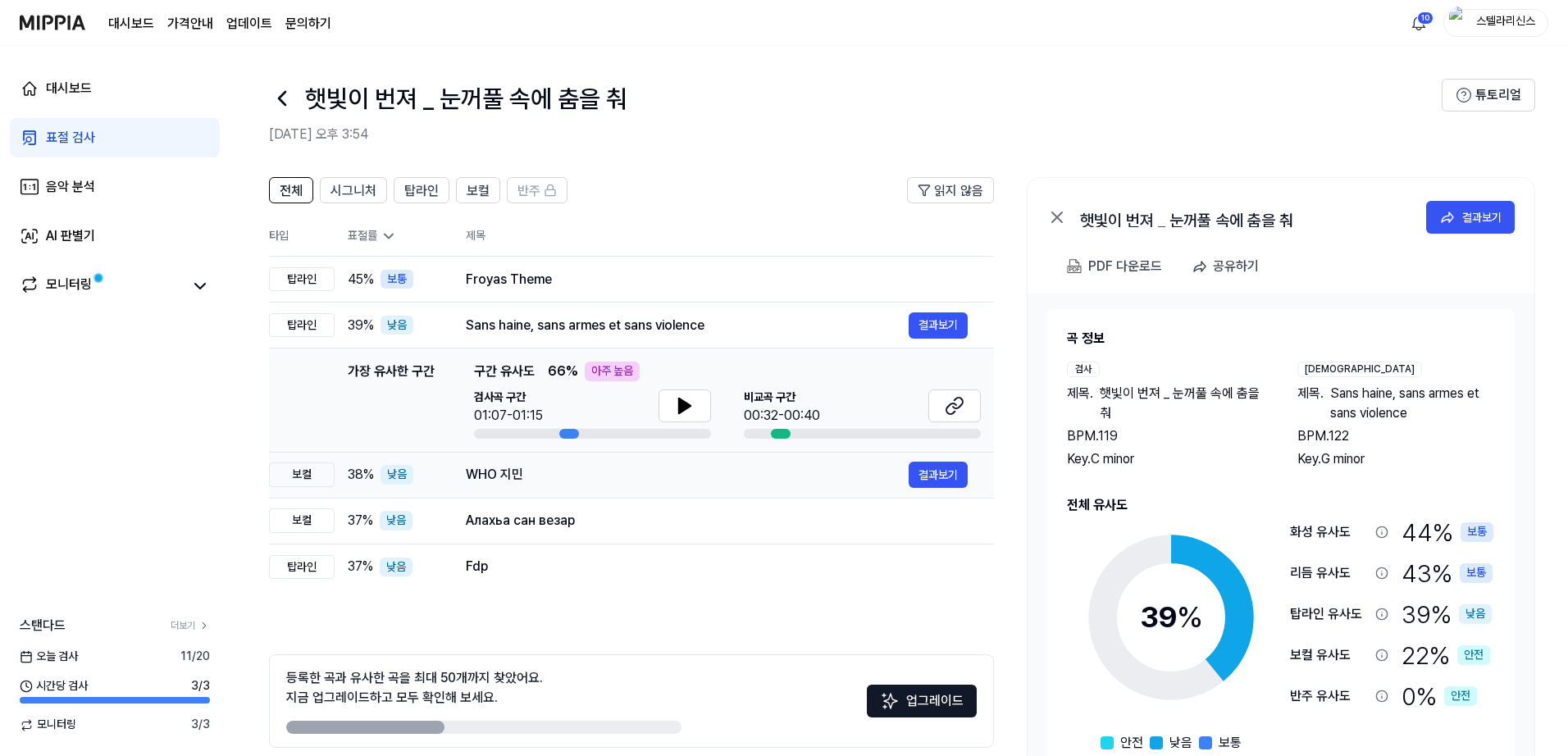
click at [801, 495] on td "WHO 지민 결과보기" at bounding box center [717, 475] width 554 height 46
